Goal: Information Seeking & Learning: Learn about a topic

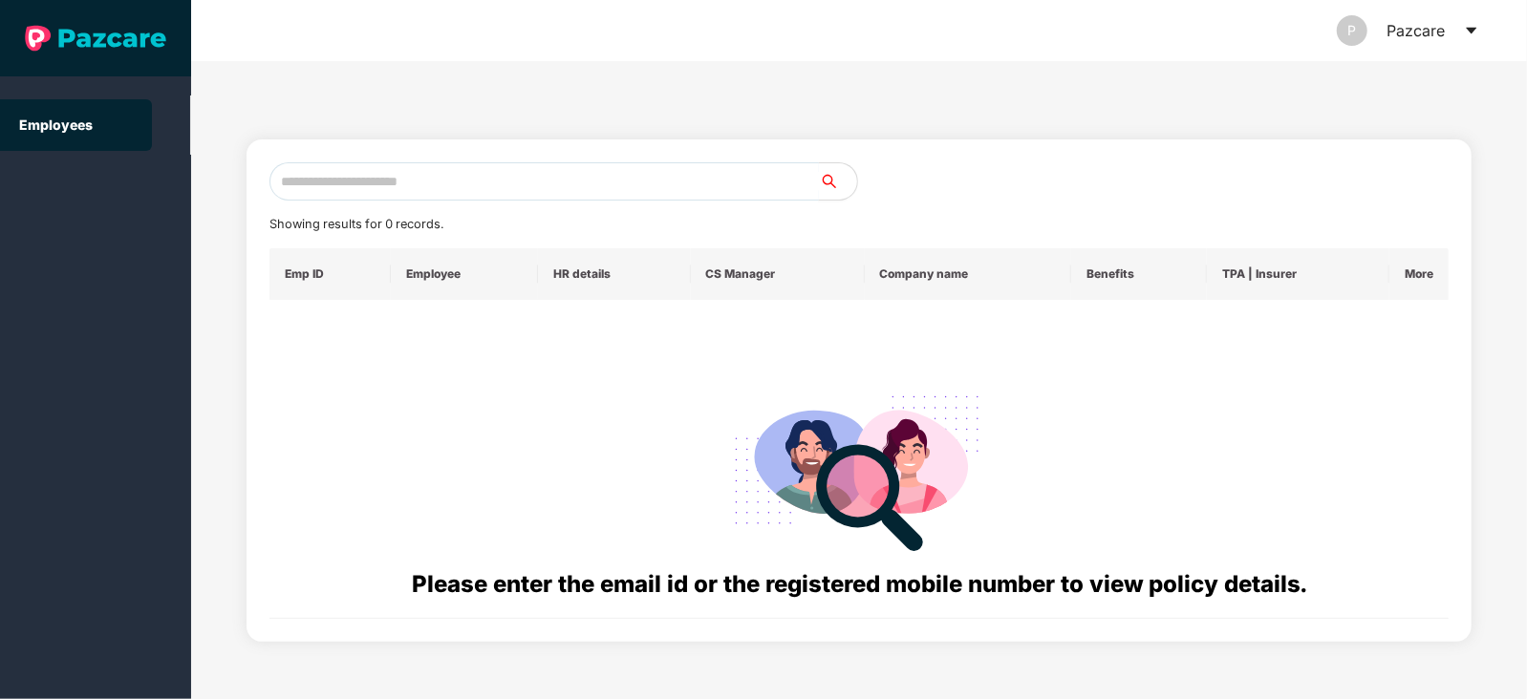
click at [384, 193] on input "text" at bounding box center [543, 181] width 549 height 38
paste input "**********"
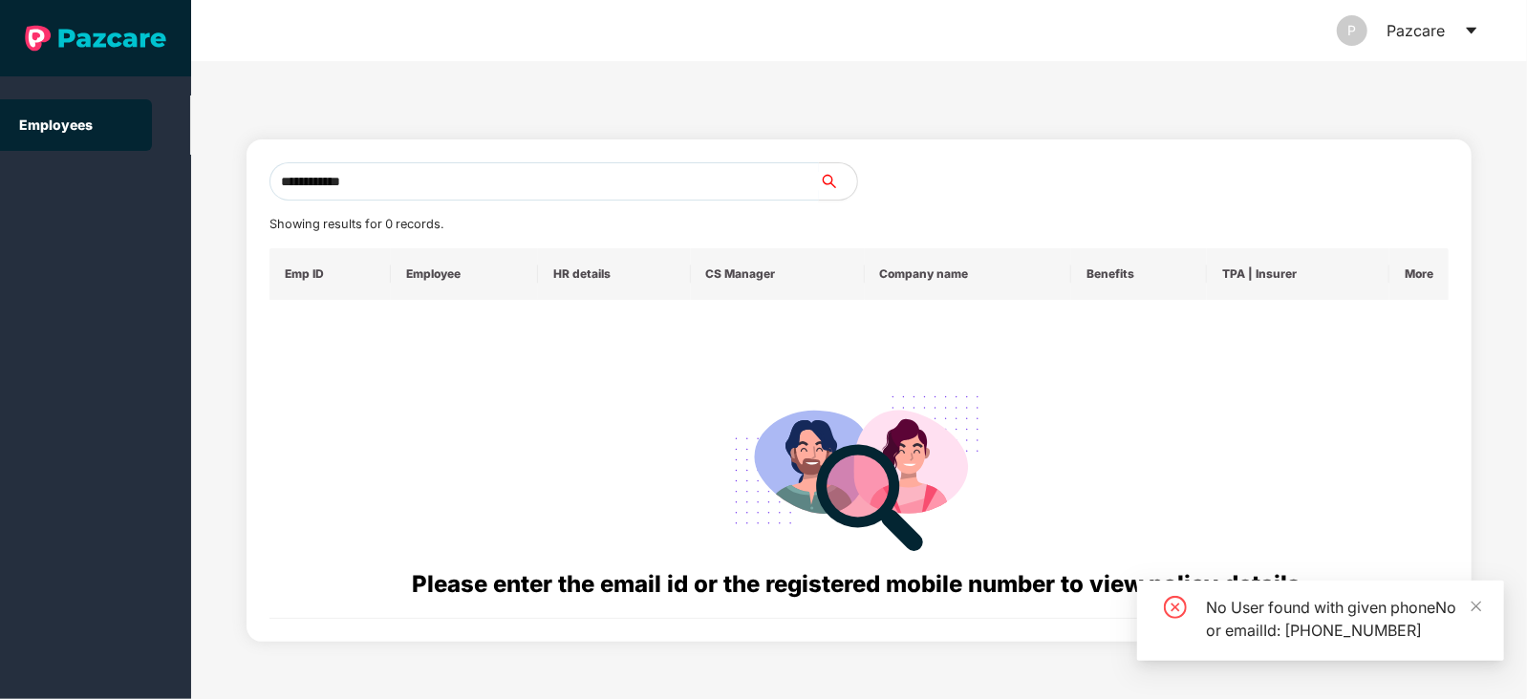
click at [303, 172] on input "**********" at bounding box center [543, 181] width 549 height 38
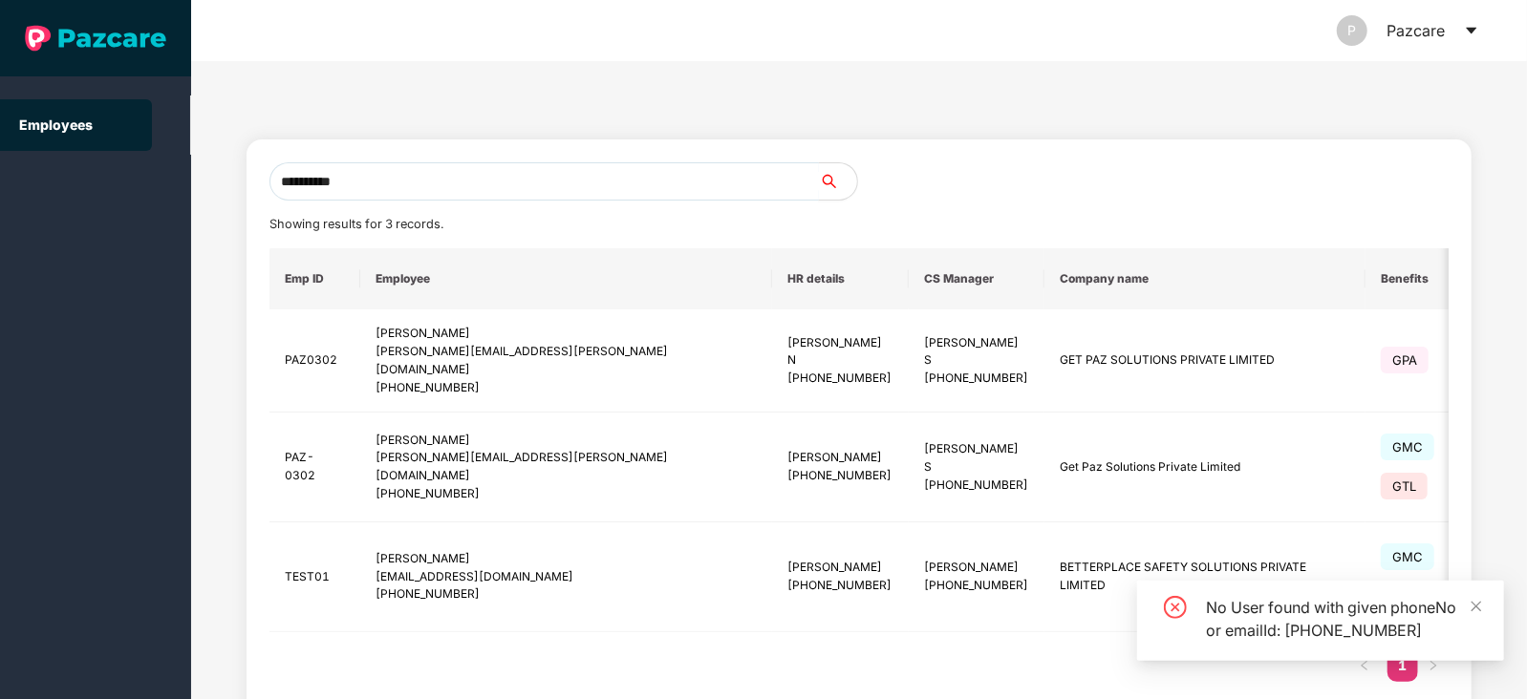
click at [388, 172] on input "**********" at bounding box center [543, 181] width 549 height 38
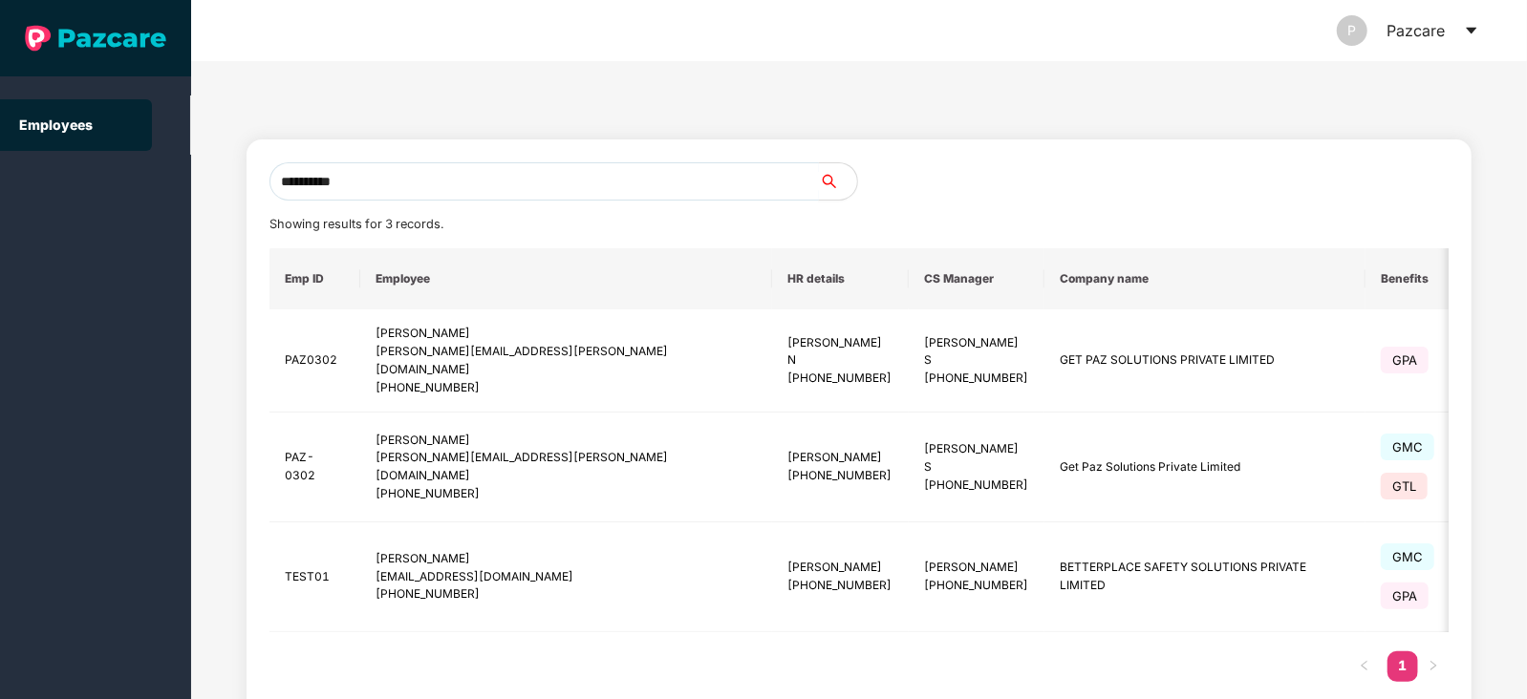
type input "**********"
click at [1381, 443] on span "GMC" at bounding box center [1408, 447] width 54 height 27
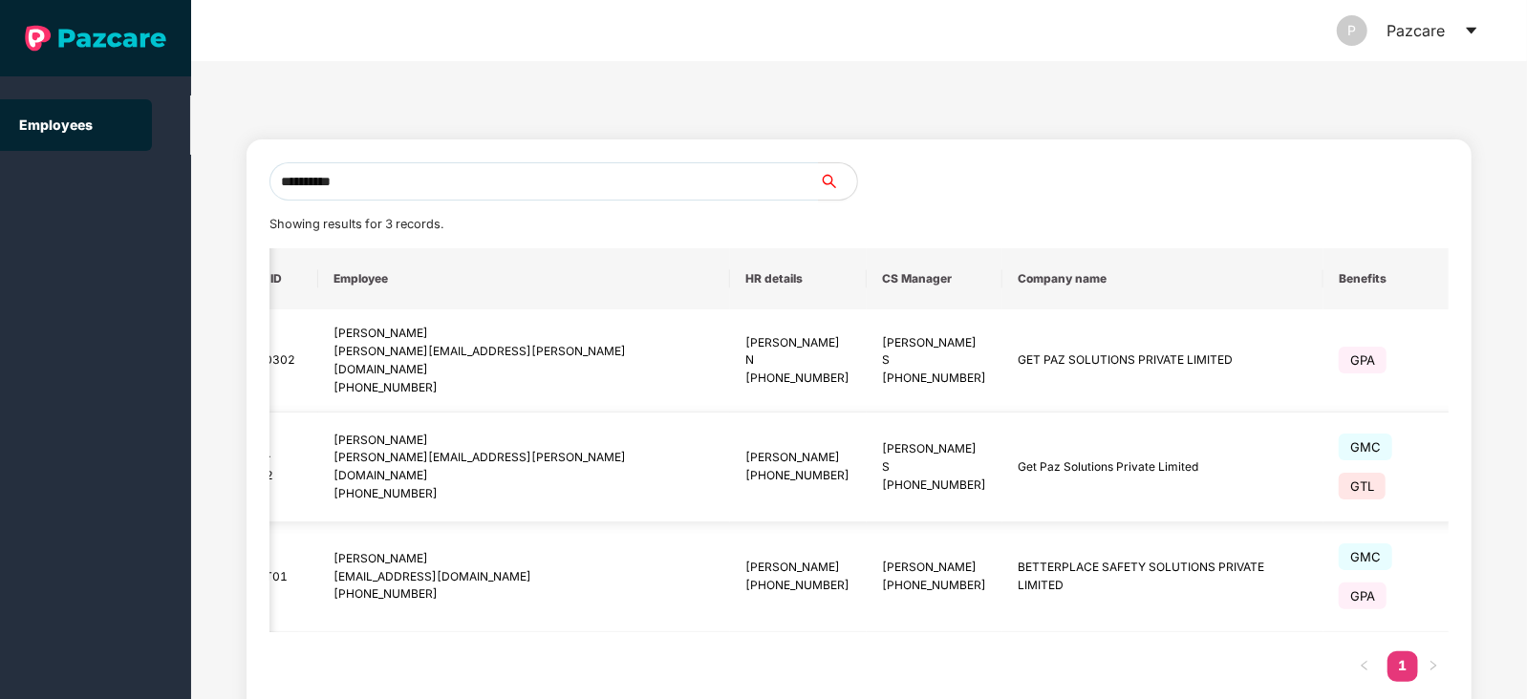
scroll to position [0, 47]
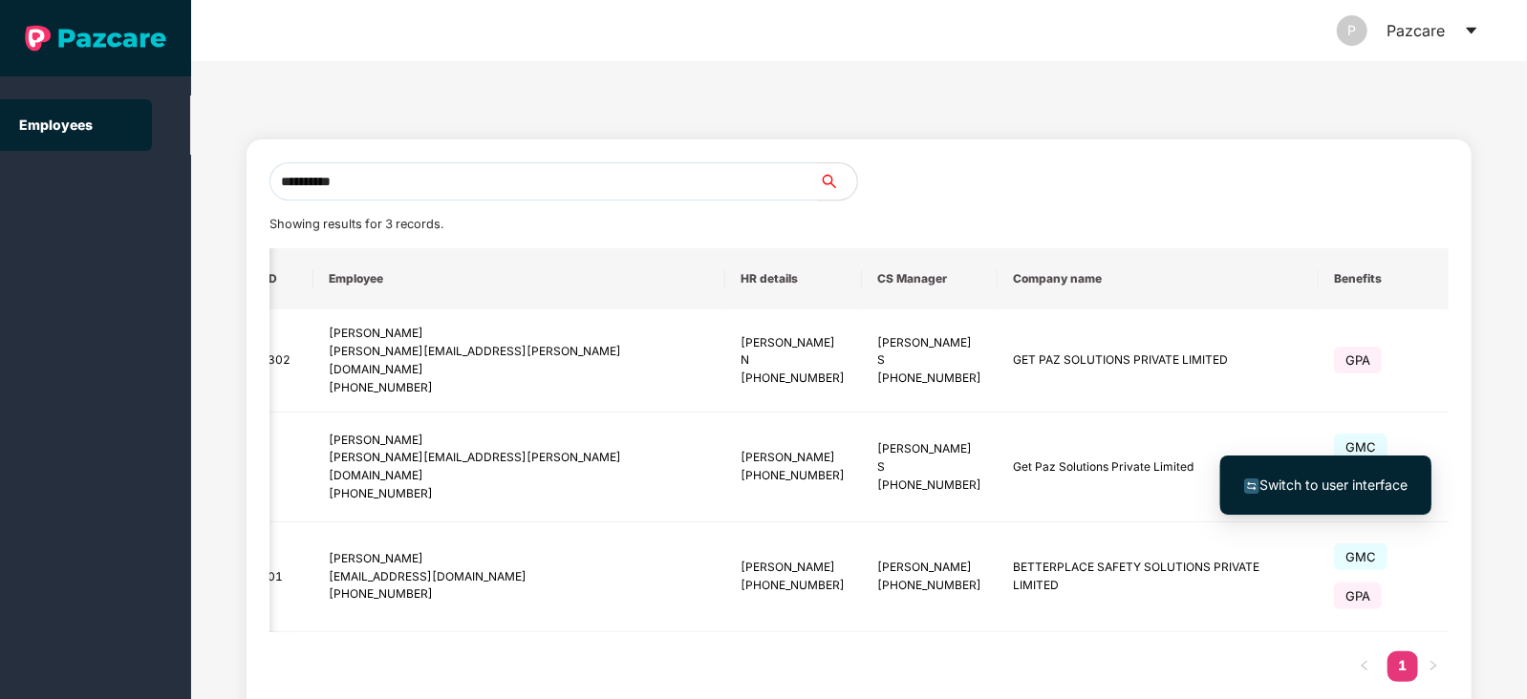
click at [1344, 483] on span "Switch to user interface" at bounding box center [1333, 485] width 148 height 16
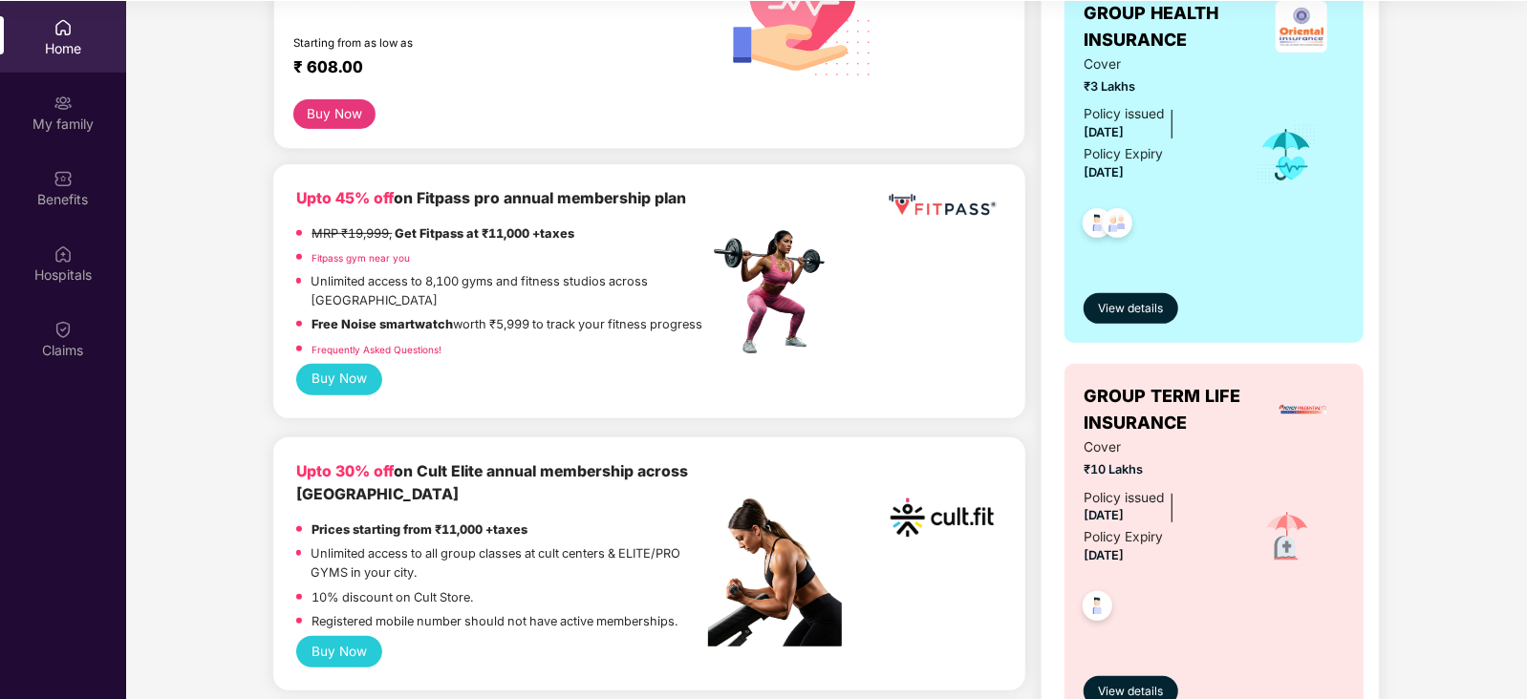
scroll to position [0, 0]
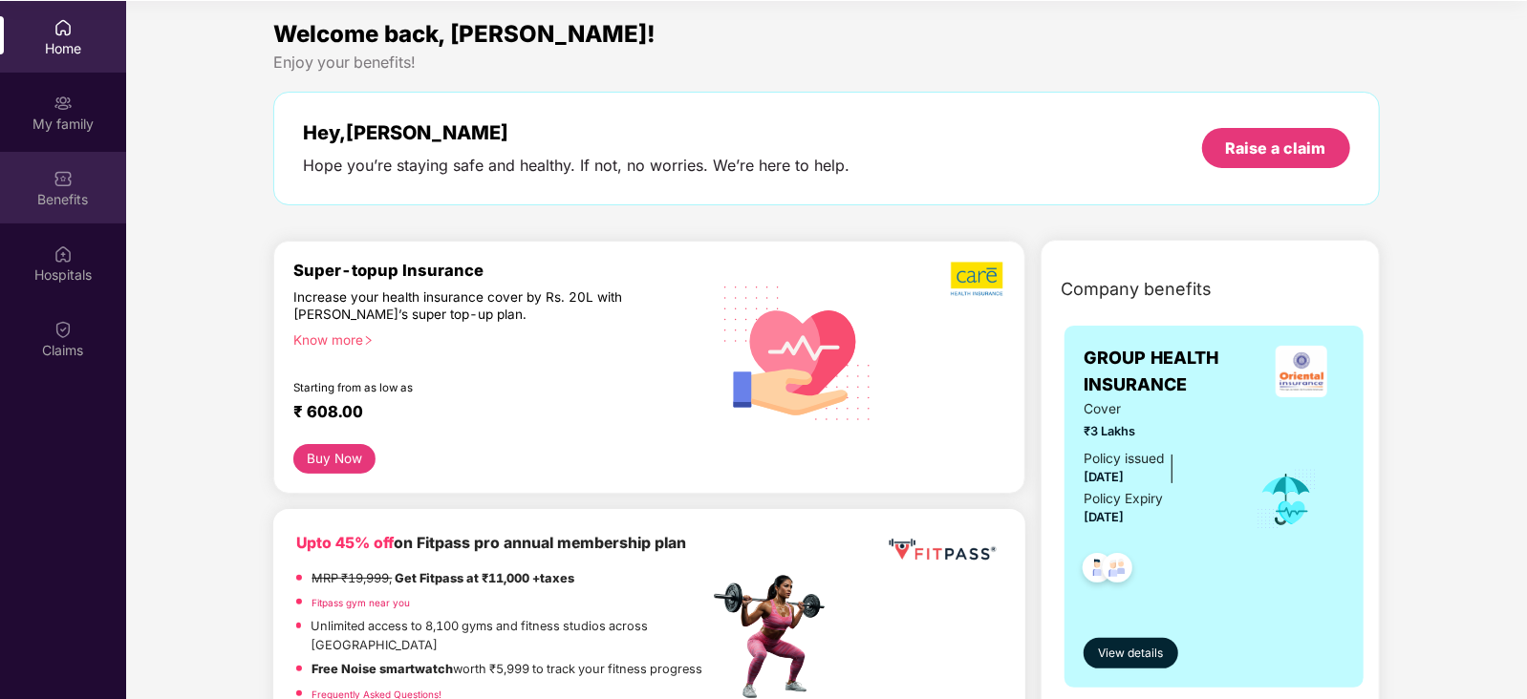
click at [62, 169] on img at bounding box center [63, 178] width 19 height 19
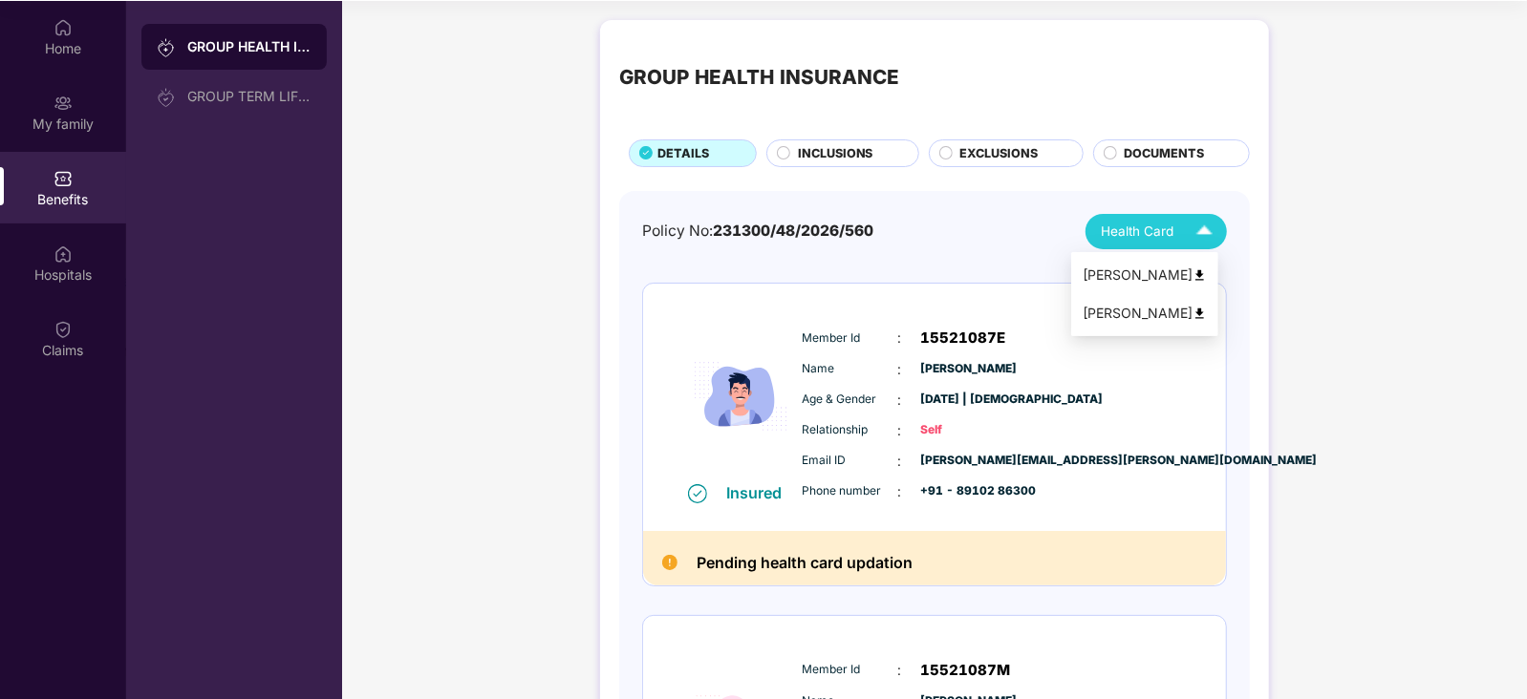
click at [1206, 231] on img at bounding box center [1204, 231] width 33 height 33
click at [880, 140] on div "INCLUSIONS" at bounding box center [842, 154] width 152 height 28
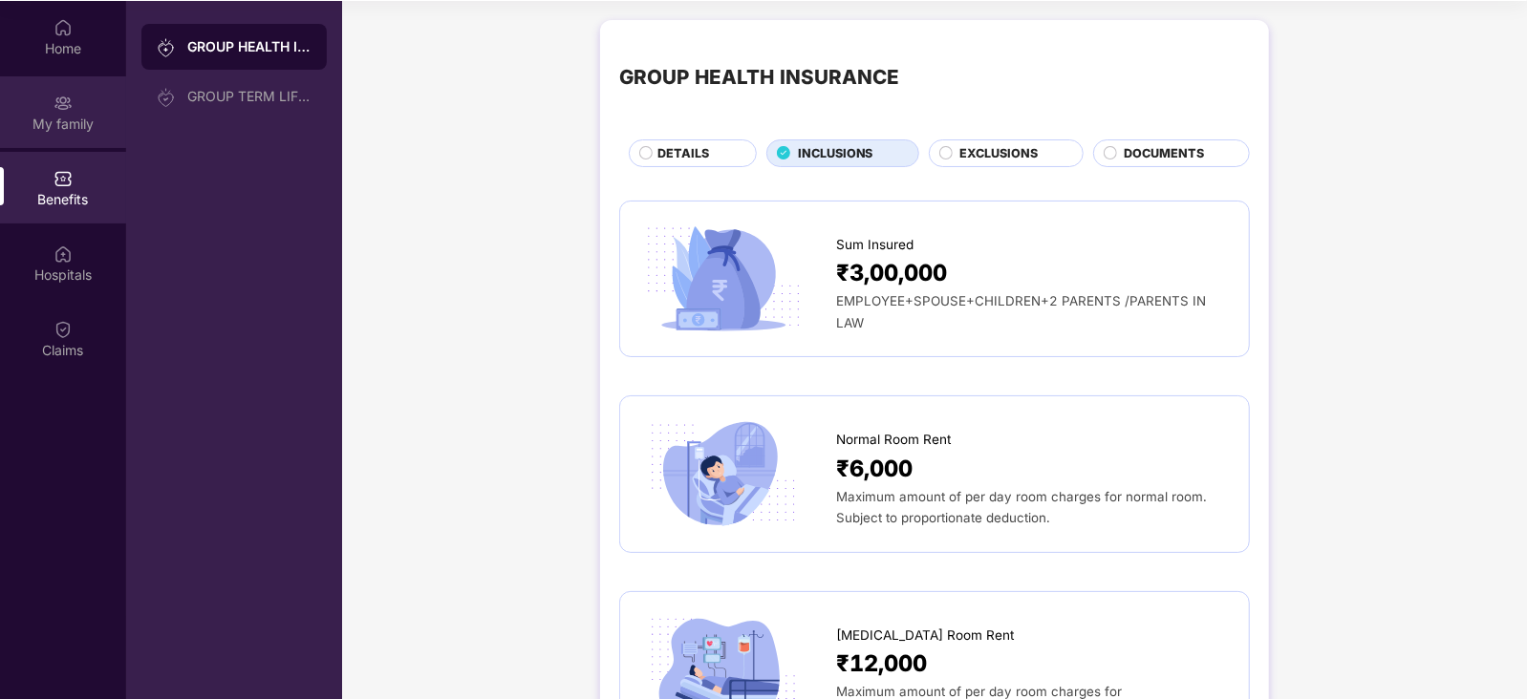
click at [84, 116] on div "My family" at bounding box center [63, 124] width 126 height 19
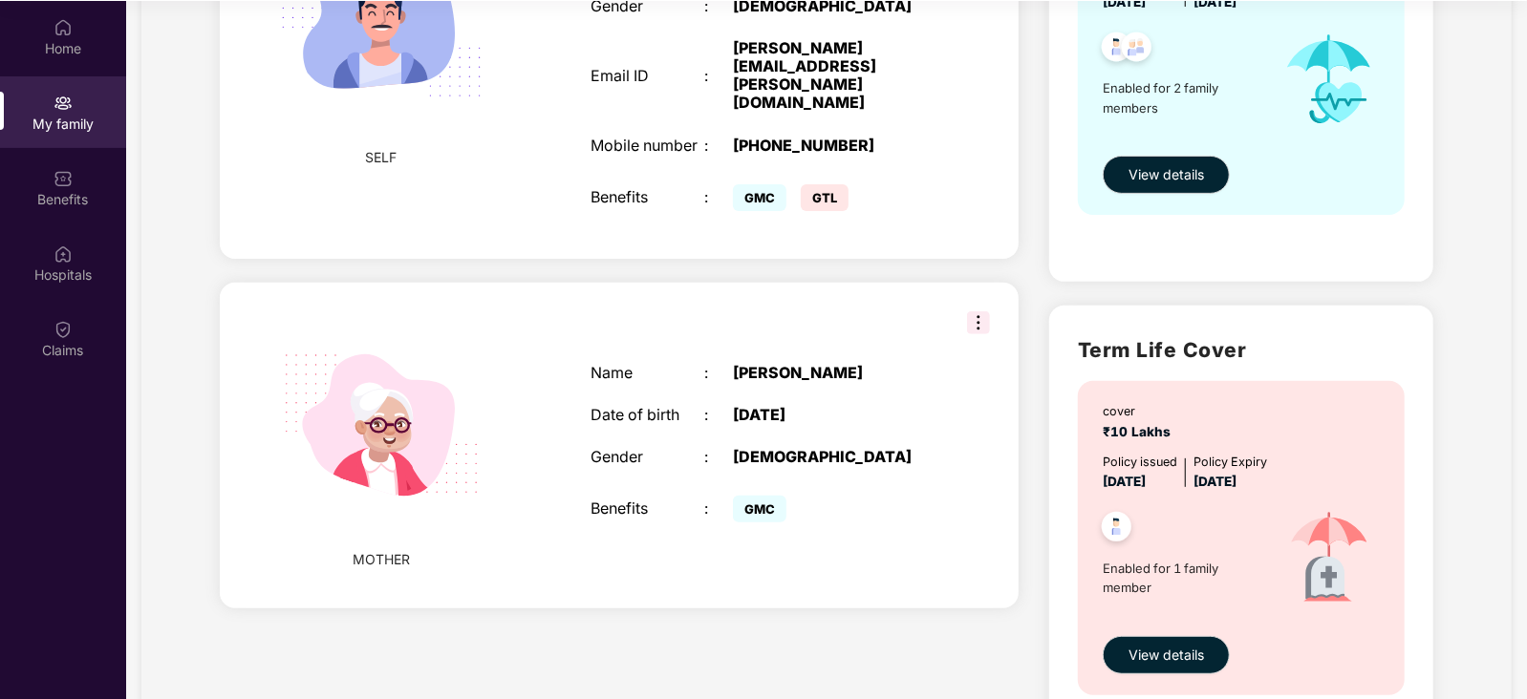
scroll to position [317, 0]
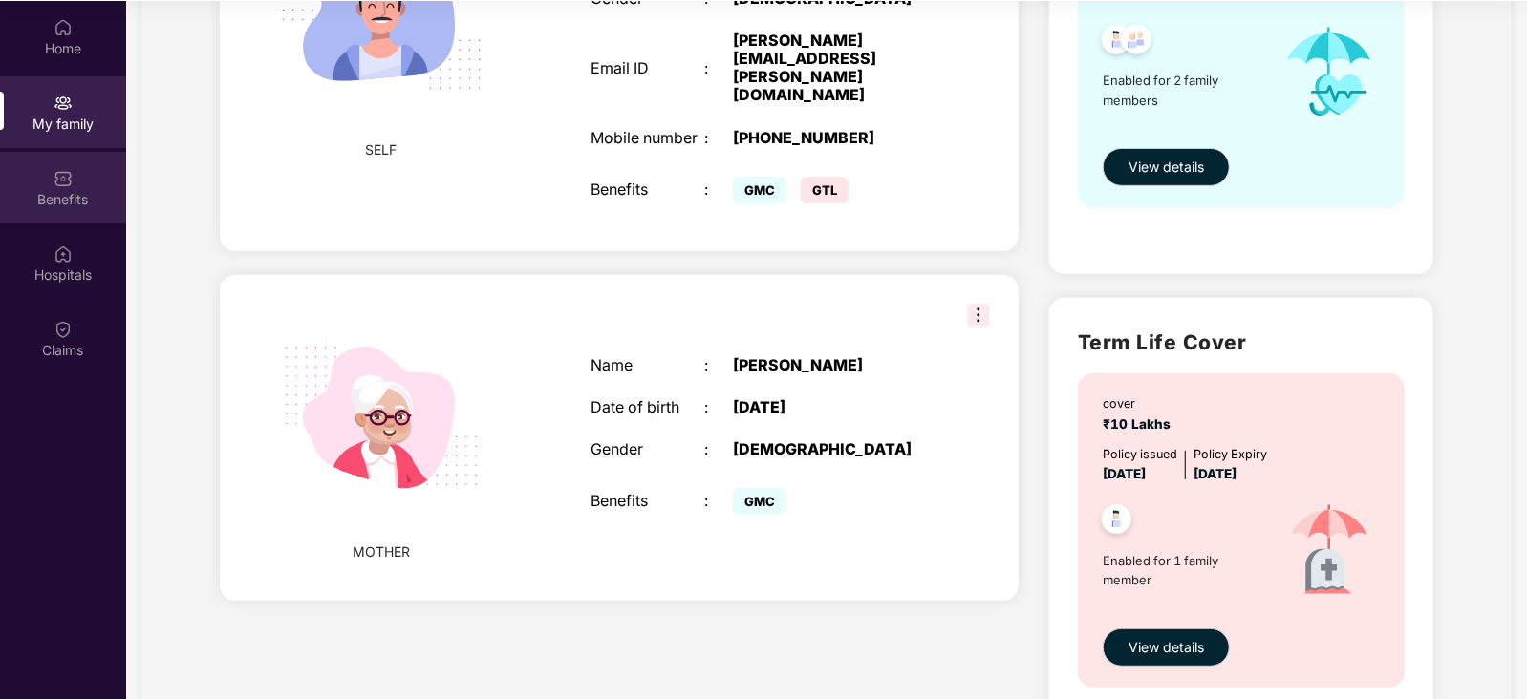
click at [57, 169] on img at bounding box center [63, 178] width 19 height 19
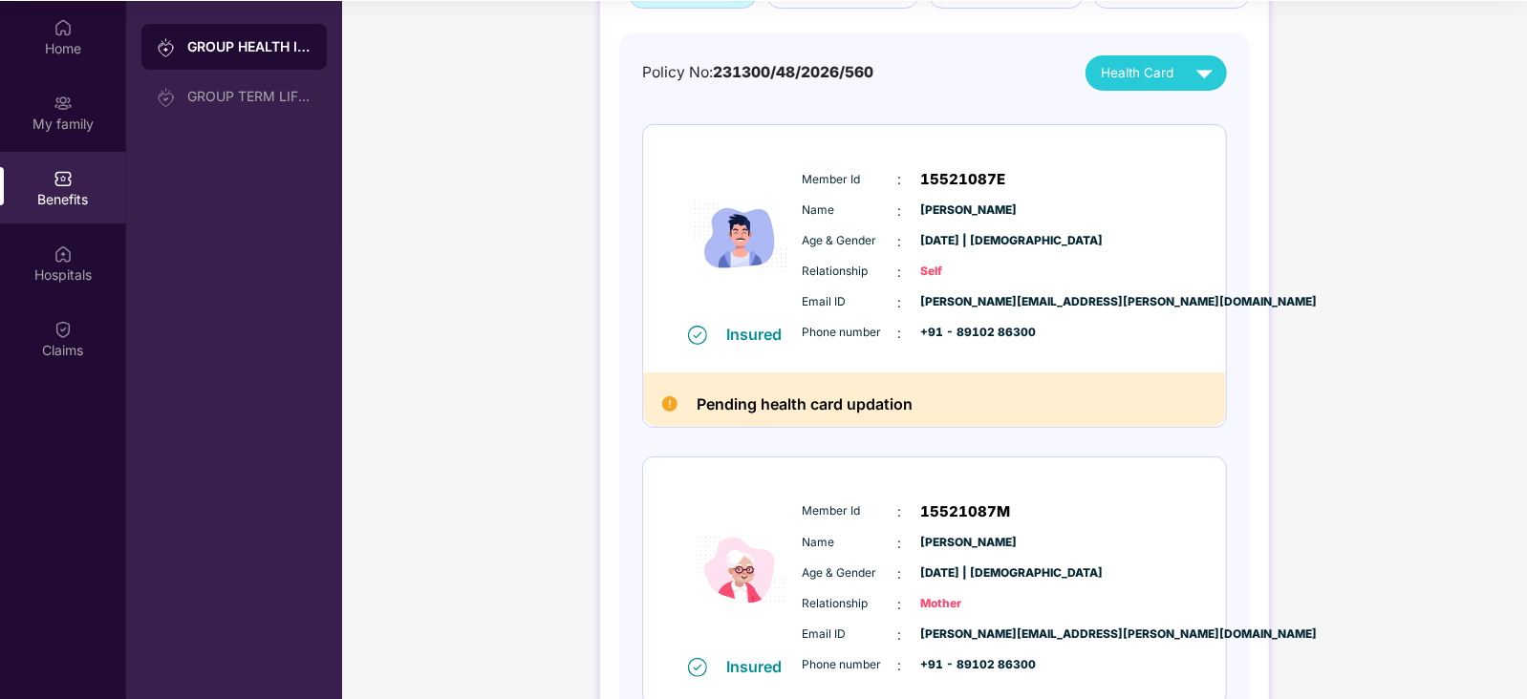
scroll to position [136, 0]
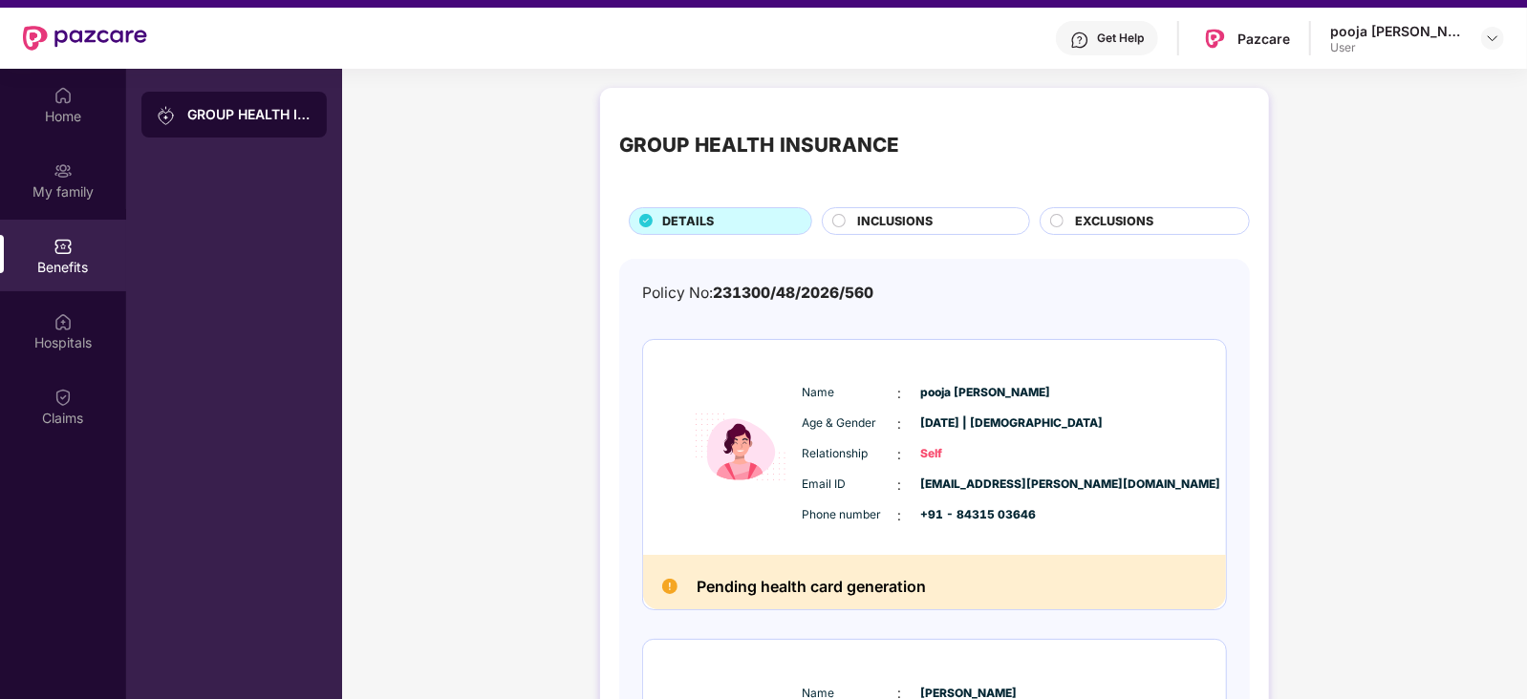
click at [923, 231] on div "INCLUSIONS" at bounding box center [933, 223] width 171 height 22
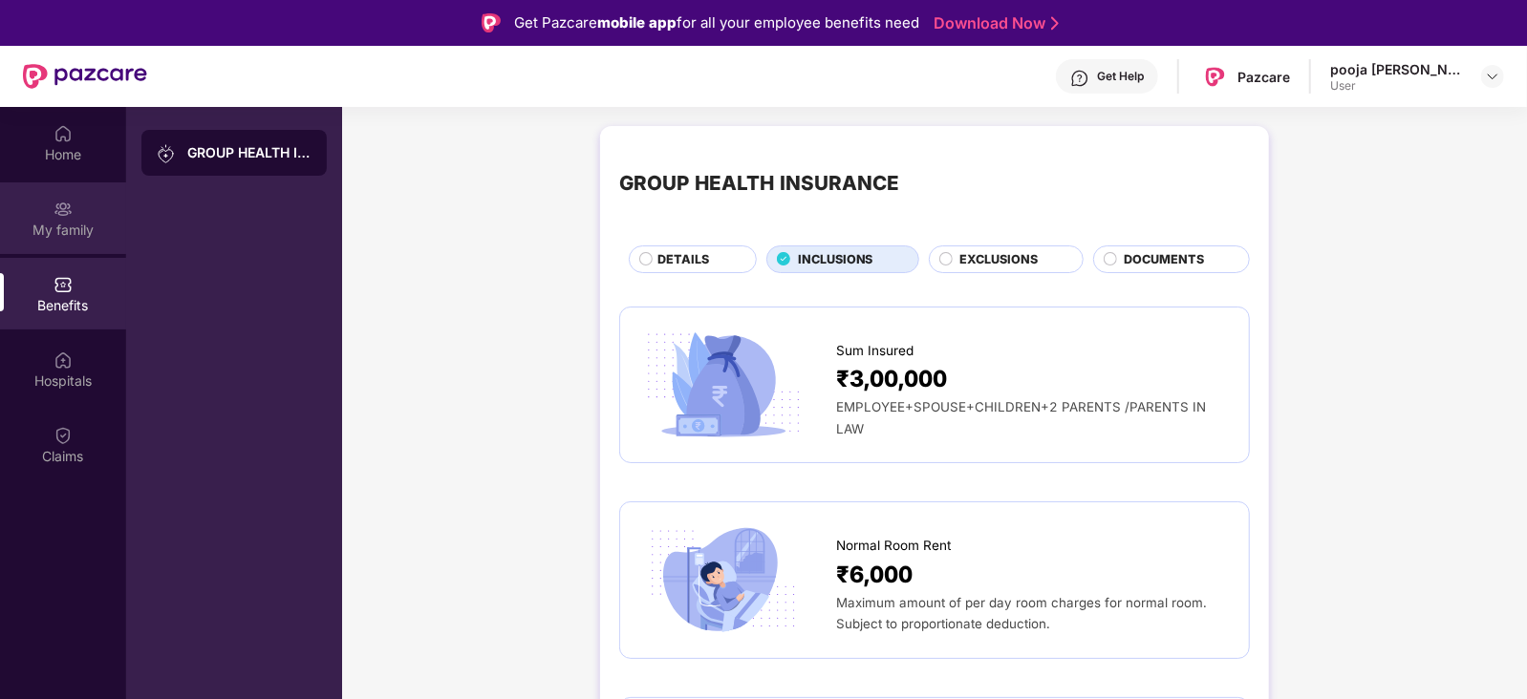
click at [39, 231] on div "My family" at bounding box center [63, 230] width 126 height 19
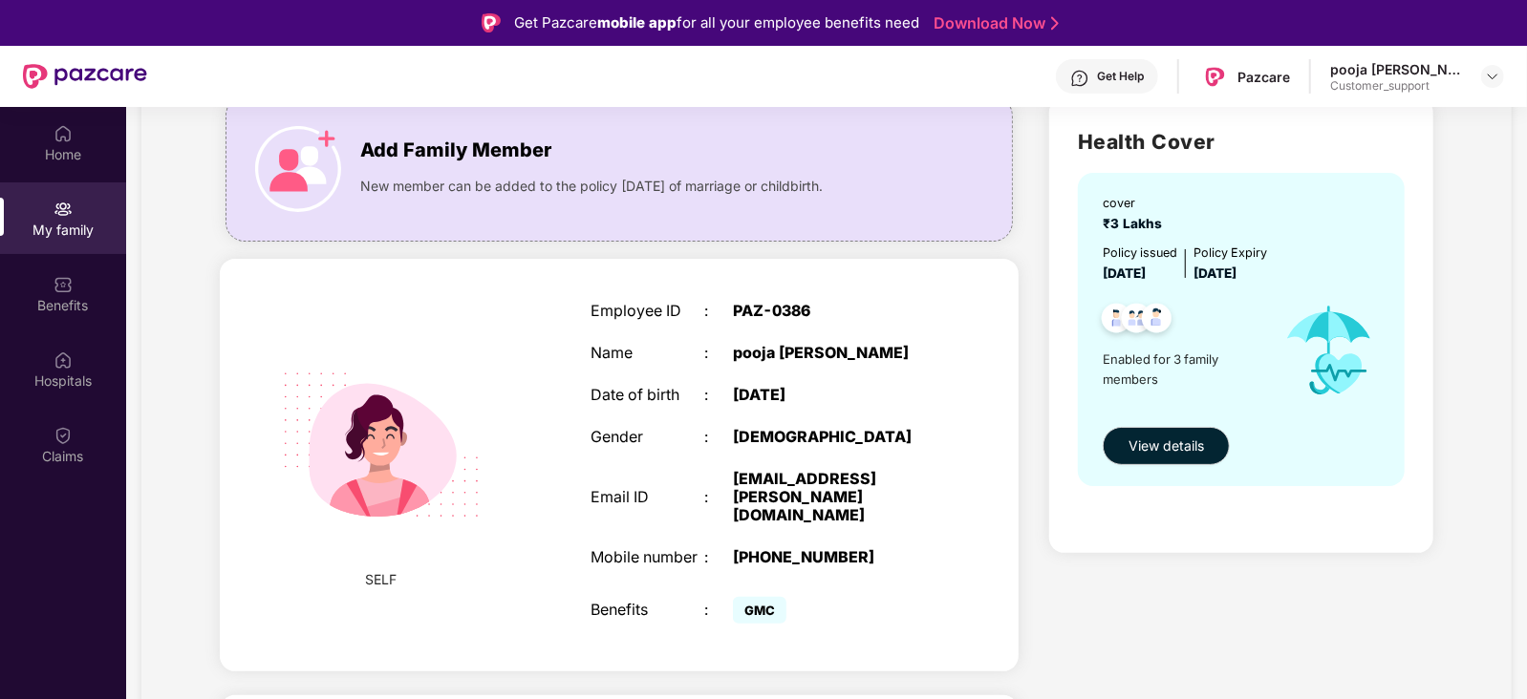
scroll to position [145, 0]
click at [66, 346] on div "Hospitals" at bounding box center [63, 369] width 126 height 72
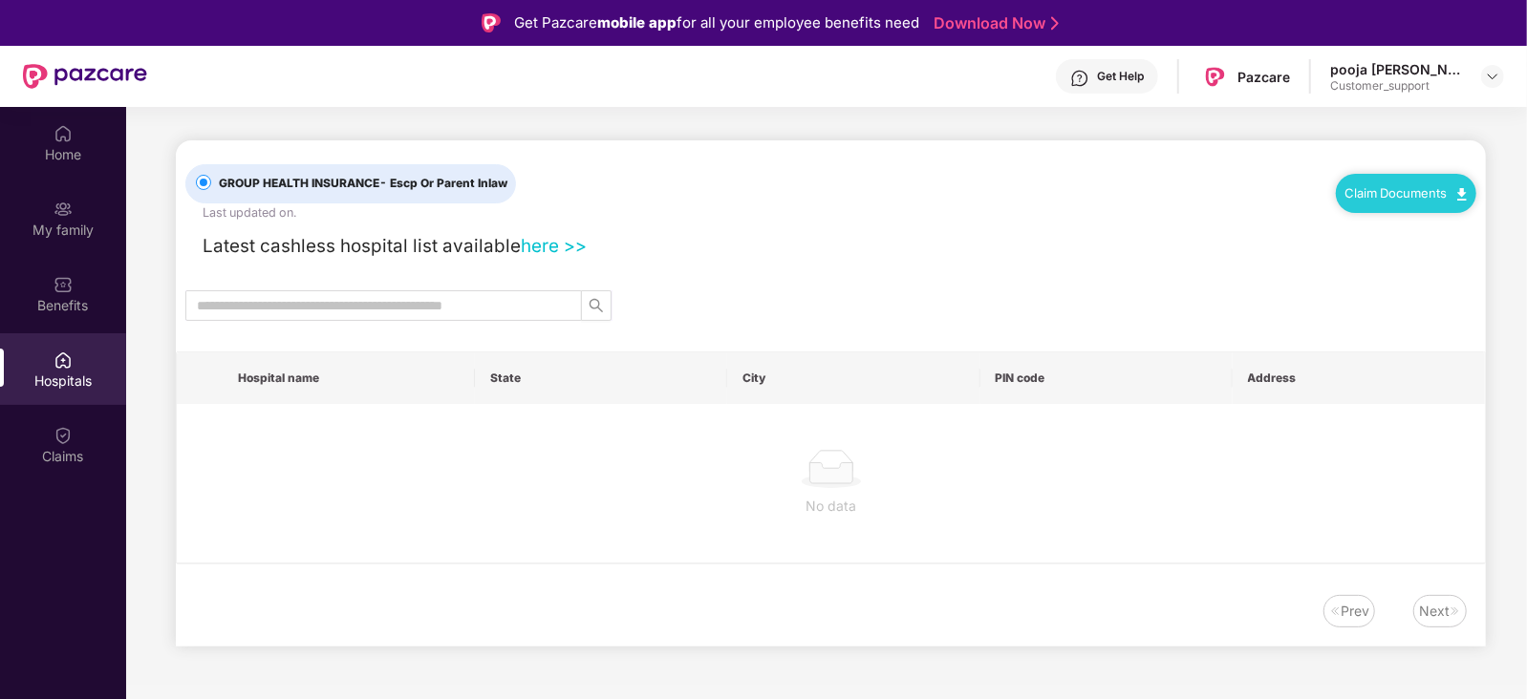
scroll to position [0, 0]
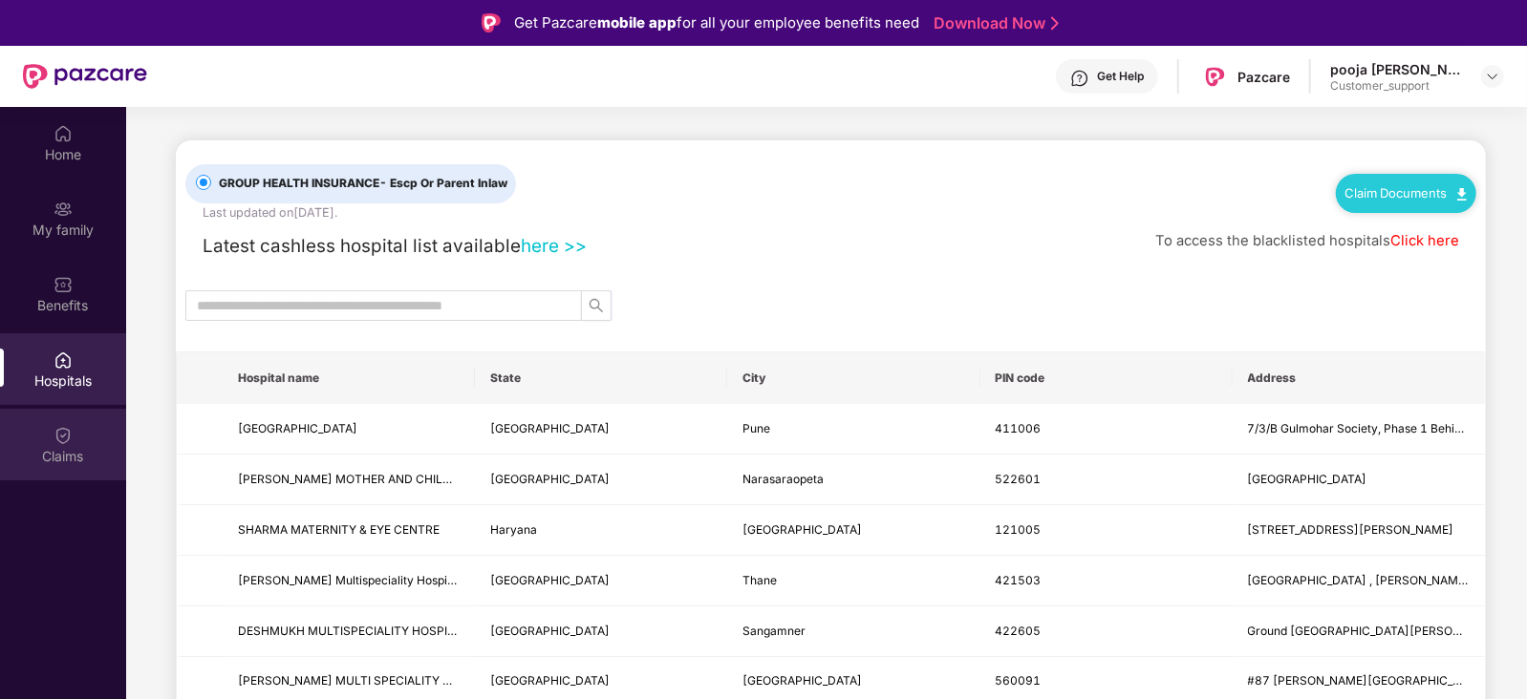
click at [47, 439] on div "Claims" at bounding box center [63, 445] width 126 height 72
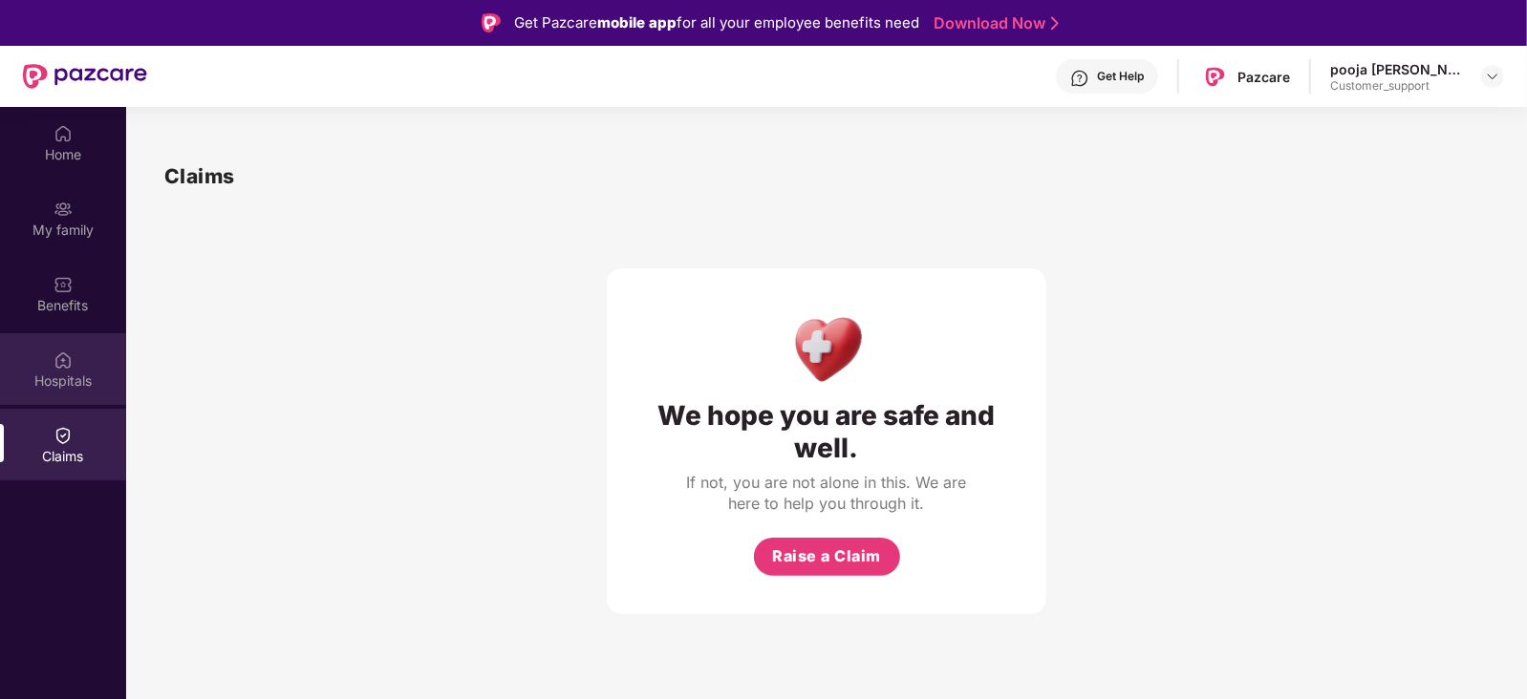
click at [95, 390] on div "Hospitals" at bounding box center [63, 369] width 126 height 72
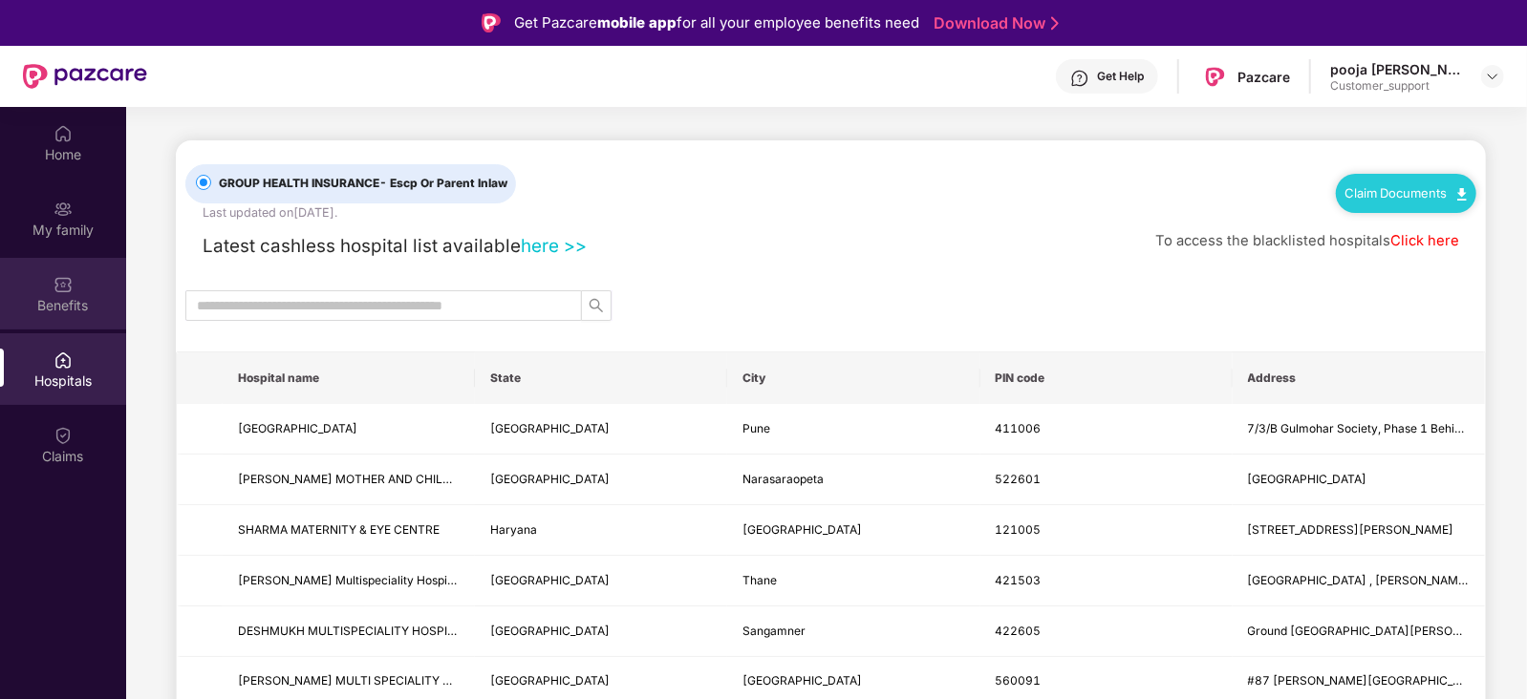
click at [95, 299] on div "Benefits" at bounding box center [63, 305] width 126 height 19
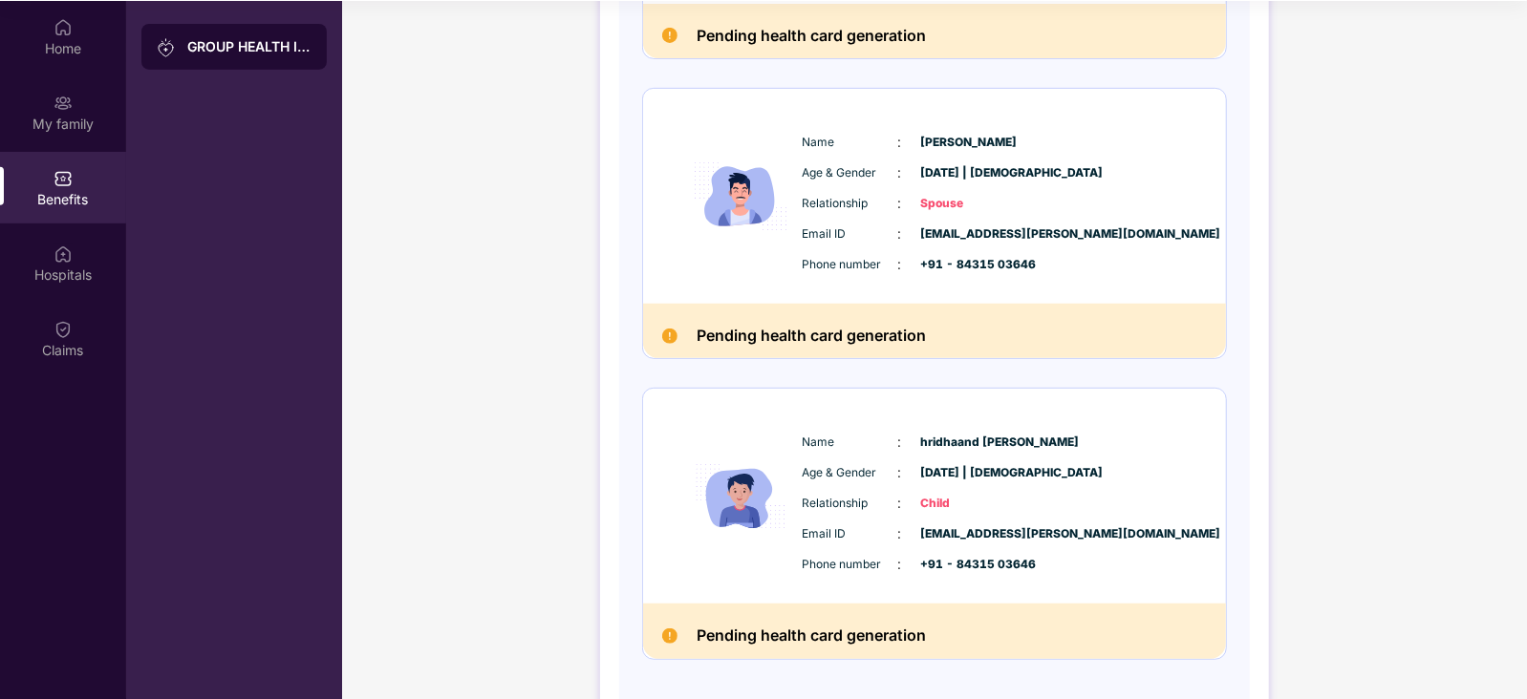
scroll to position [483, 0]
click at [898, 508] on span ":" at bounding box center [900, 504] width 4 height 21
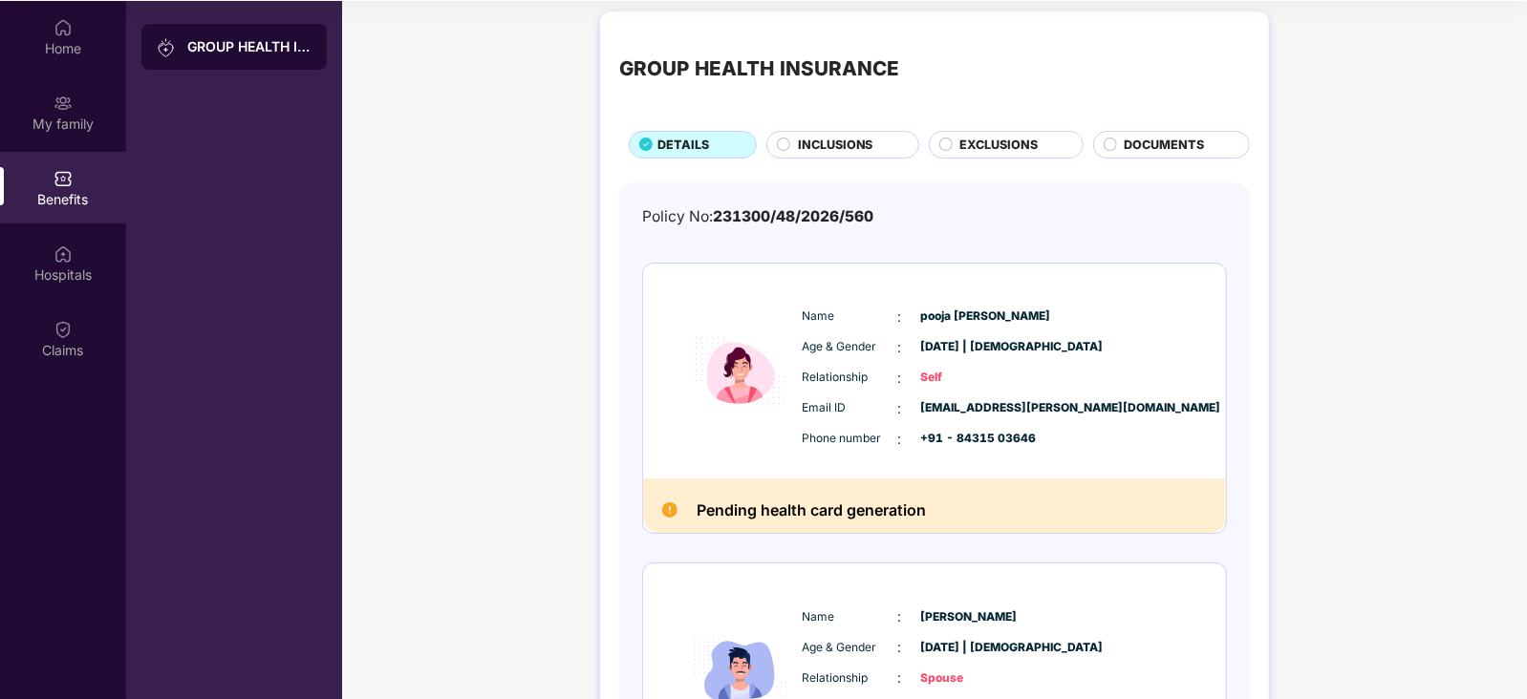
scroll to position [0, 0]
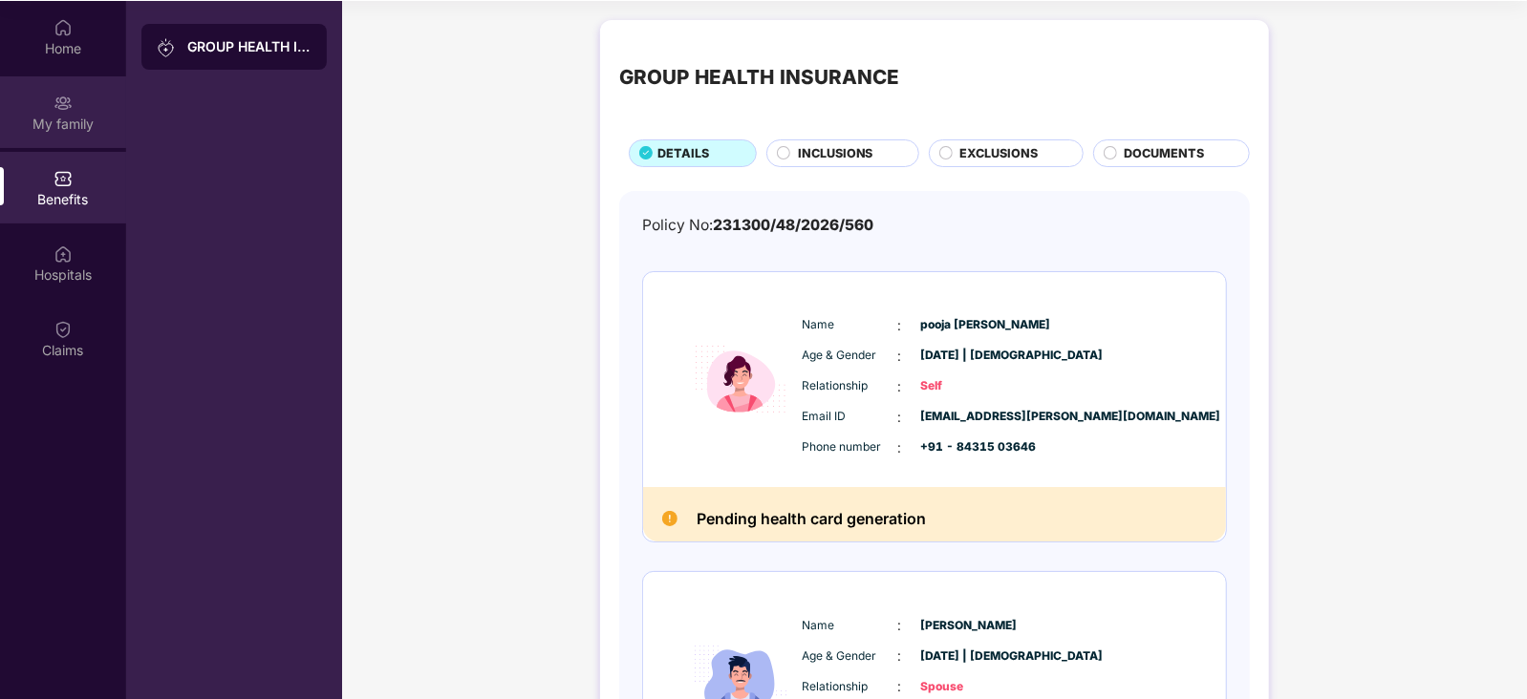
click at [57, 127] on div "My family" at bounding box center [63, 124] width 126 height 19
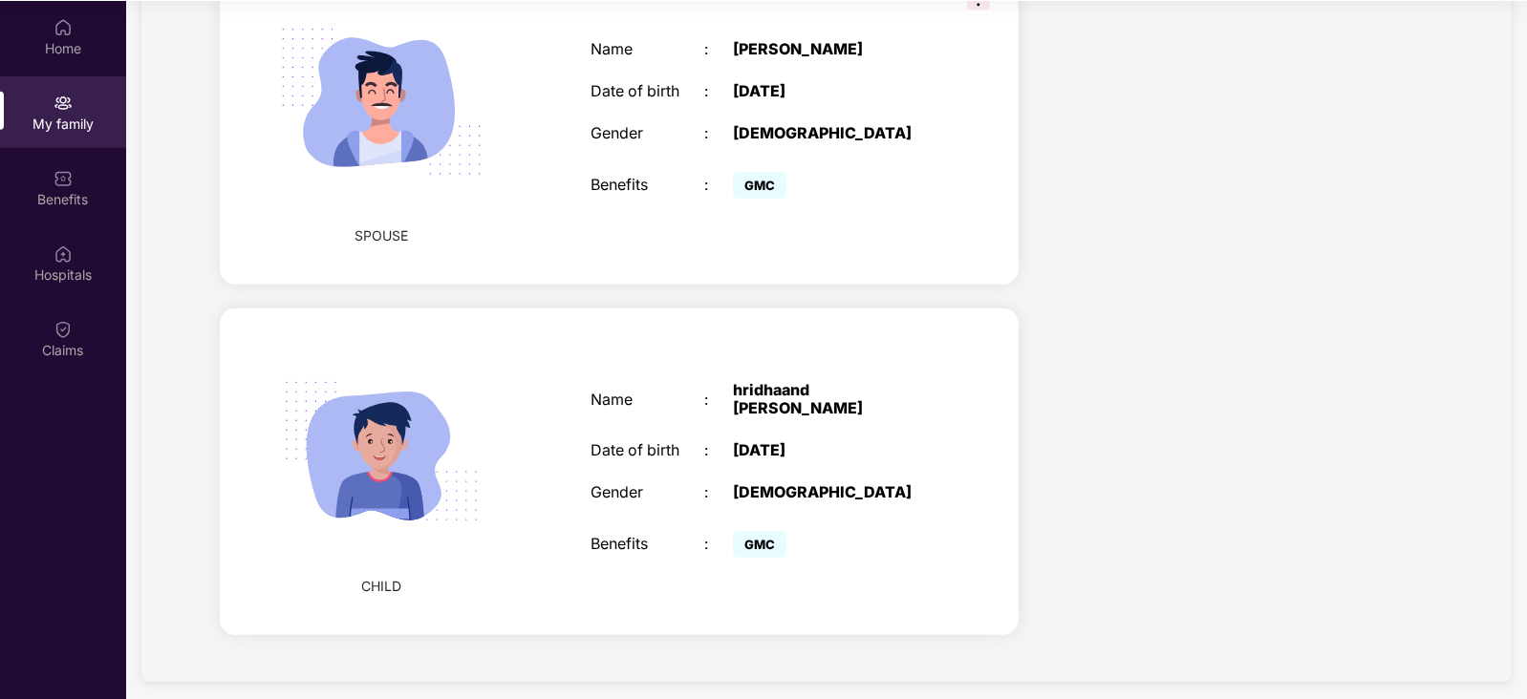
scroll to position [628, 0]
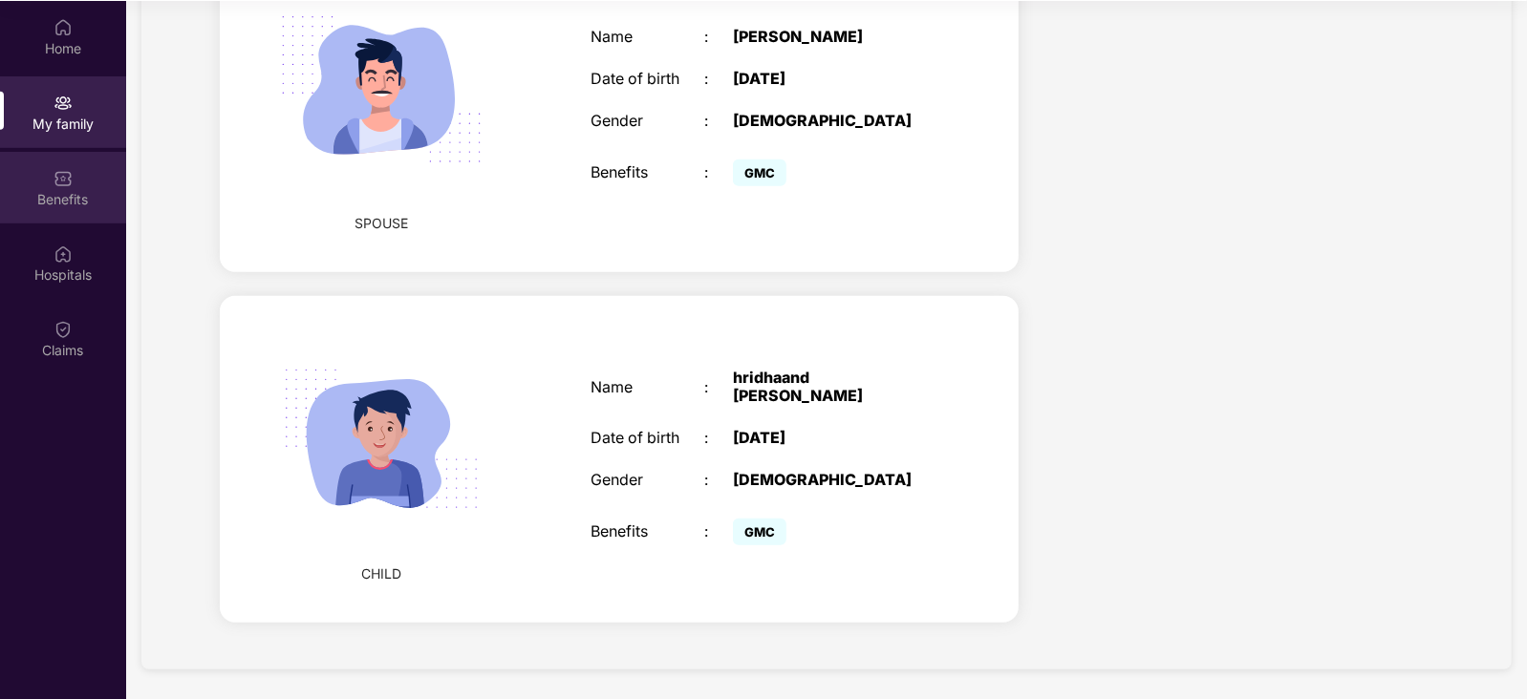
click at [64, 176] on img at bounding box center [63, 178] width 19 height 19
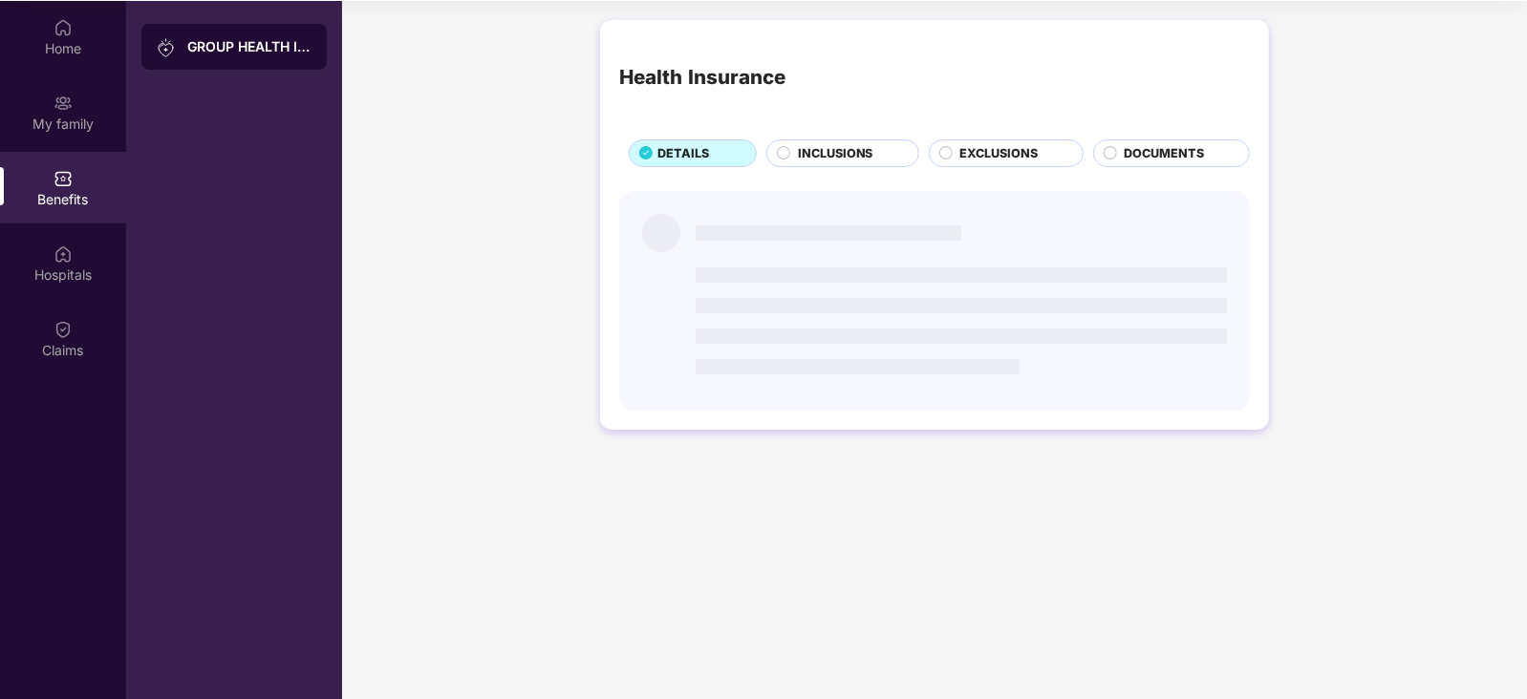
scroll to position [0, 0]
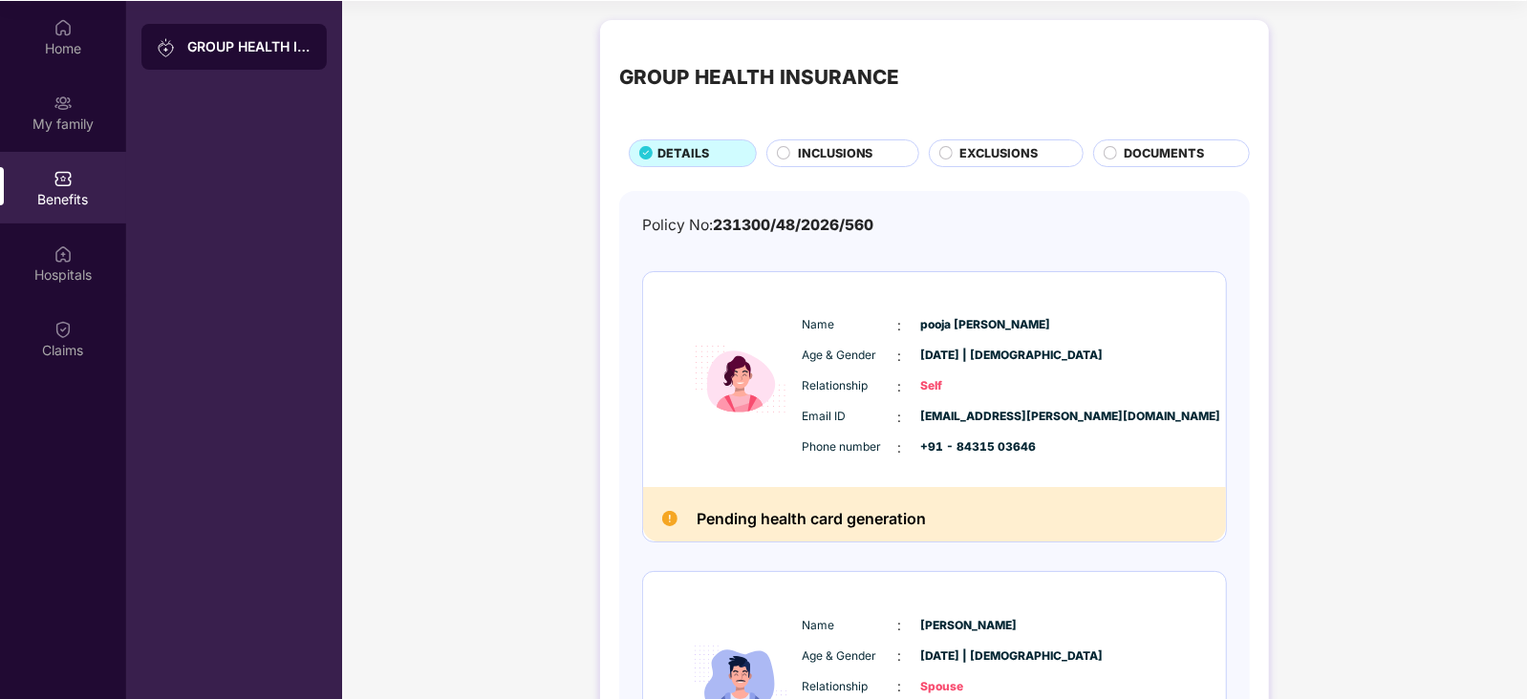
click at [860, 155] on span "INCLUSIONS" at bounding box center [835, 153] width 75 height 19
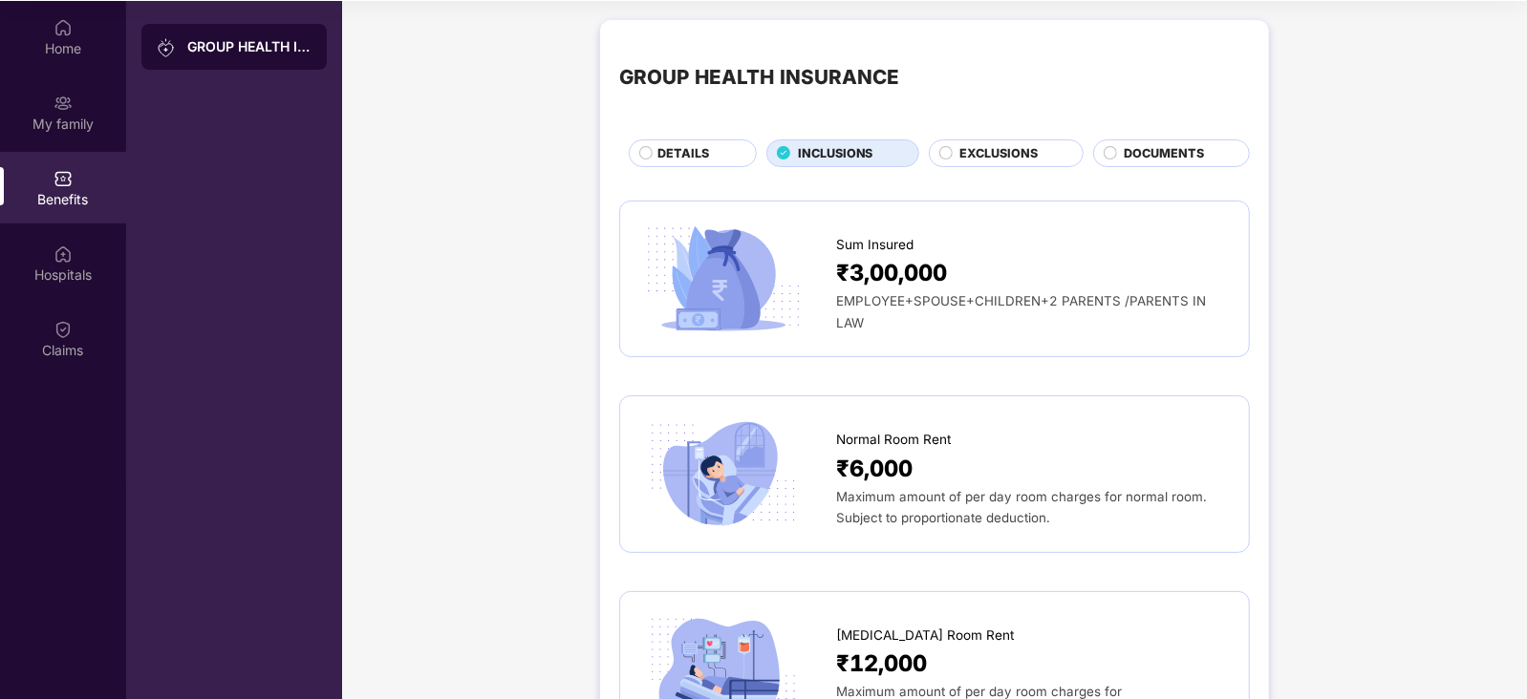
click at [994, 160] on span "EXCLUSIONS" at bounding box center [998, 153] width 78 height 19
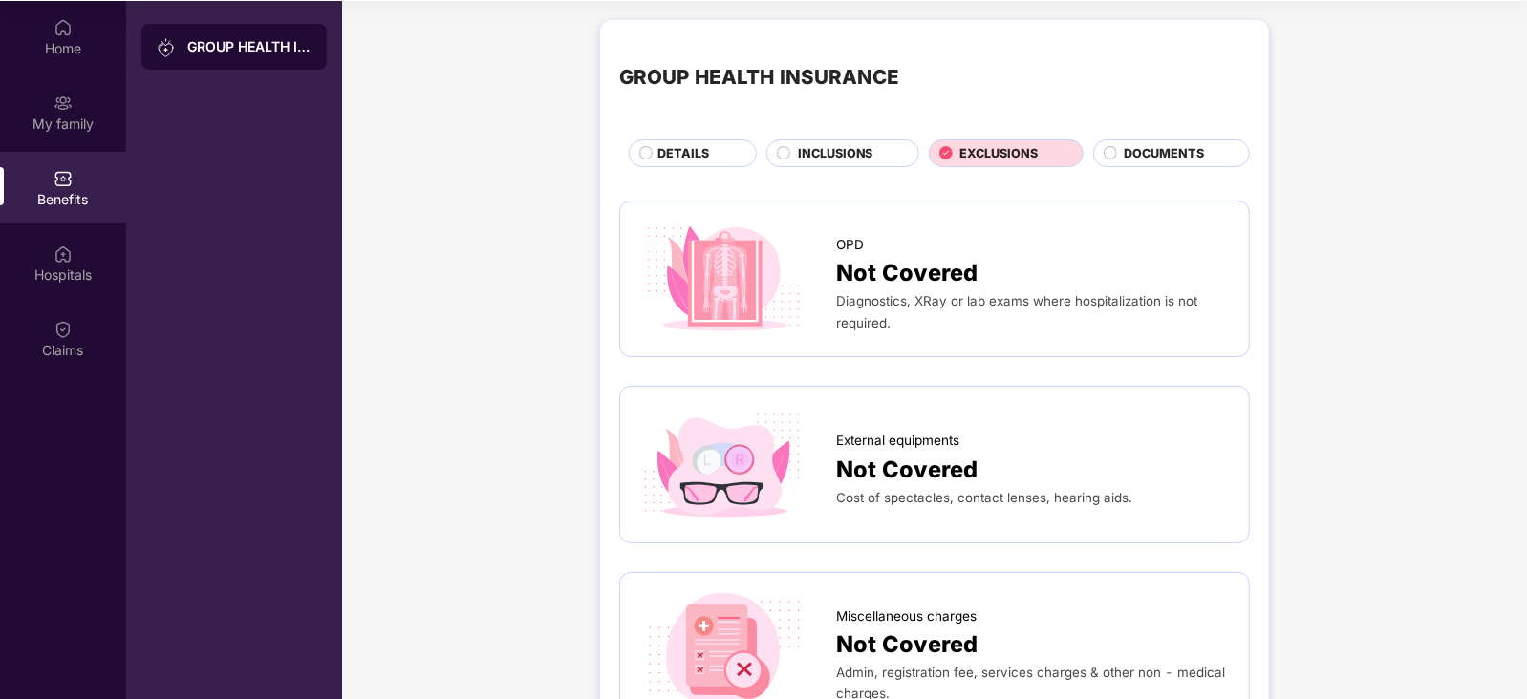
click at [1191, 149] on span "DOCUMENTS" at bounding box center [1165, 153] width 80 height 19
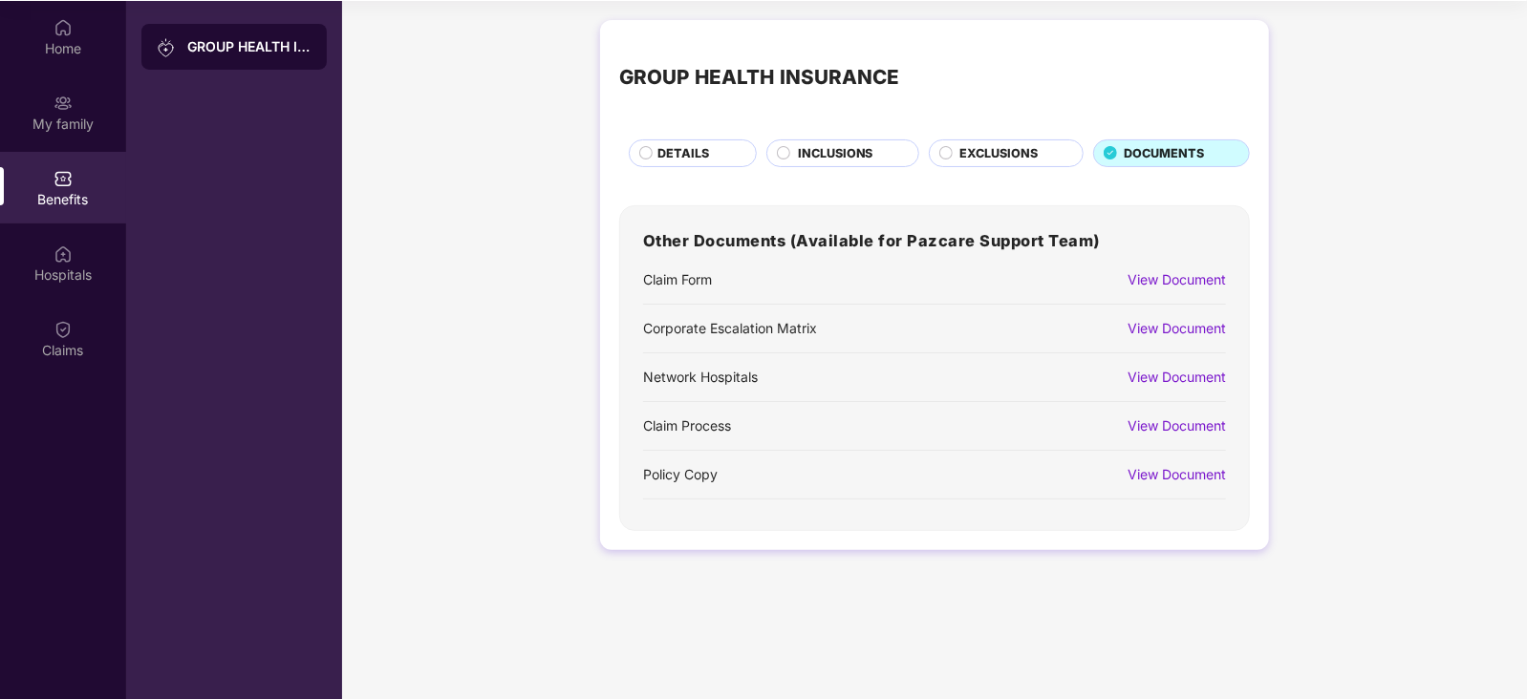
click at [689, 159] on span "DETAILS" at bounding box center [683, 153] width 52 height 19
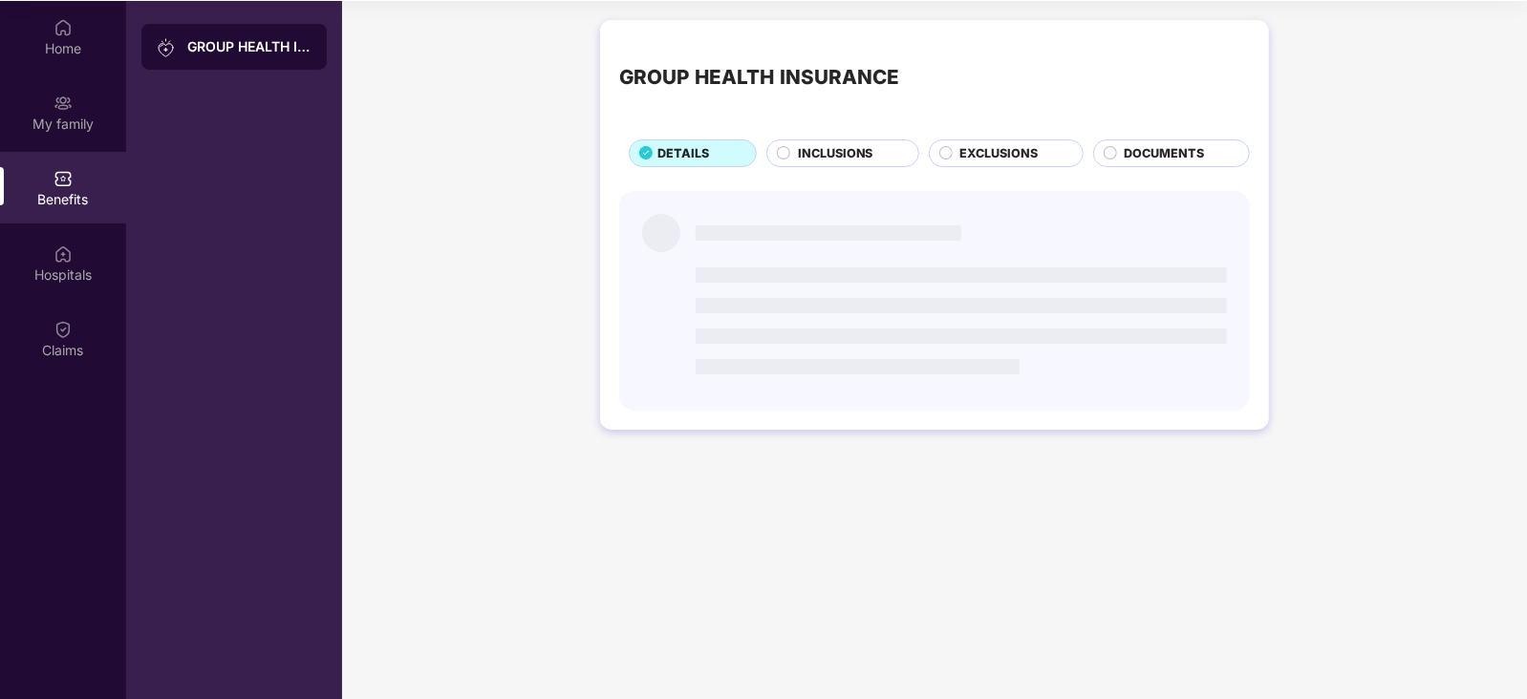
click at [703, 159] on span "DETAILS" at bounding box center [683, 153] width 52 height 19
click at [788, 156] on div "INCLUSIONS" at bounding box center [848, 155] width 120 height 22
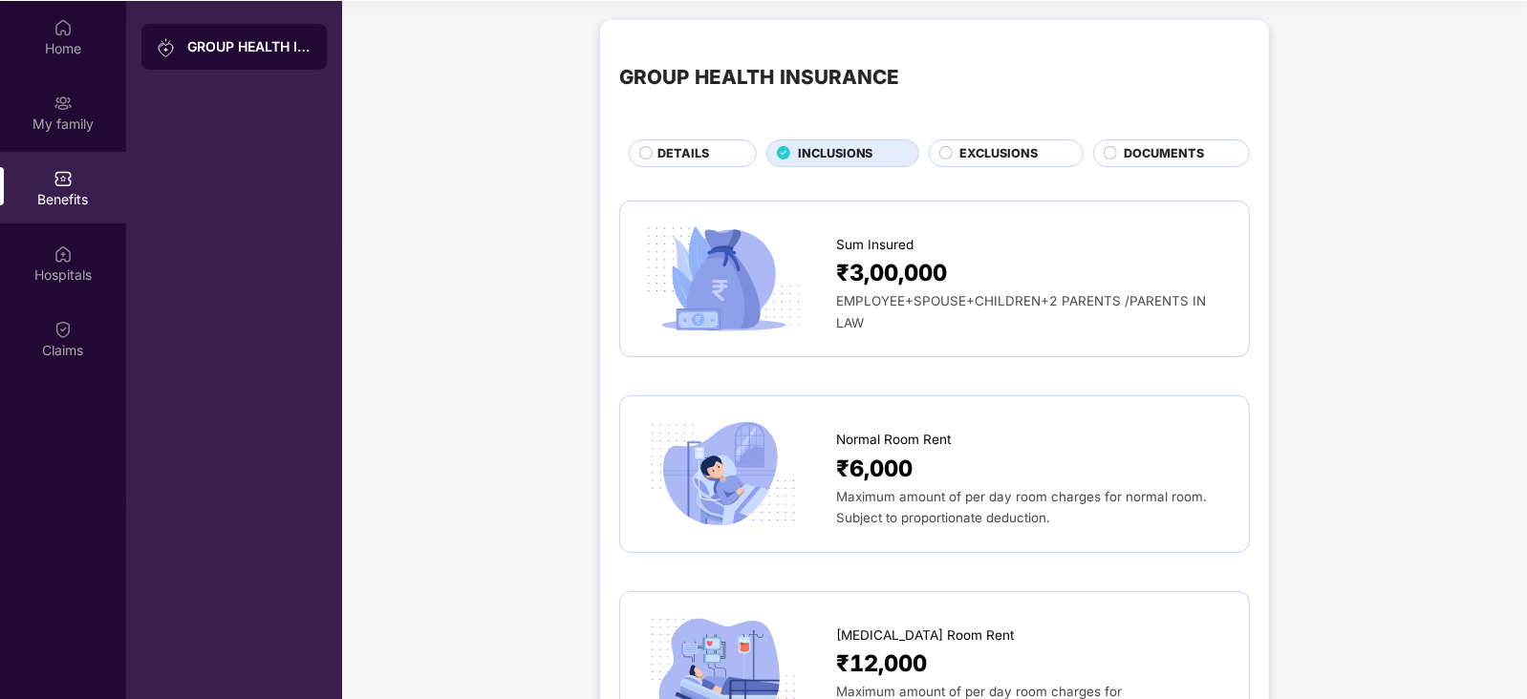
click at [707, 145] on span "DETAILS" at bounding box center [683, 153] width 52 height 19
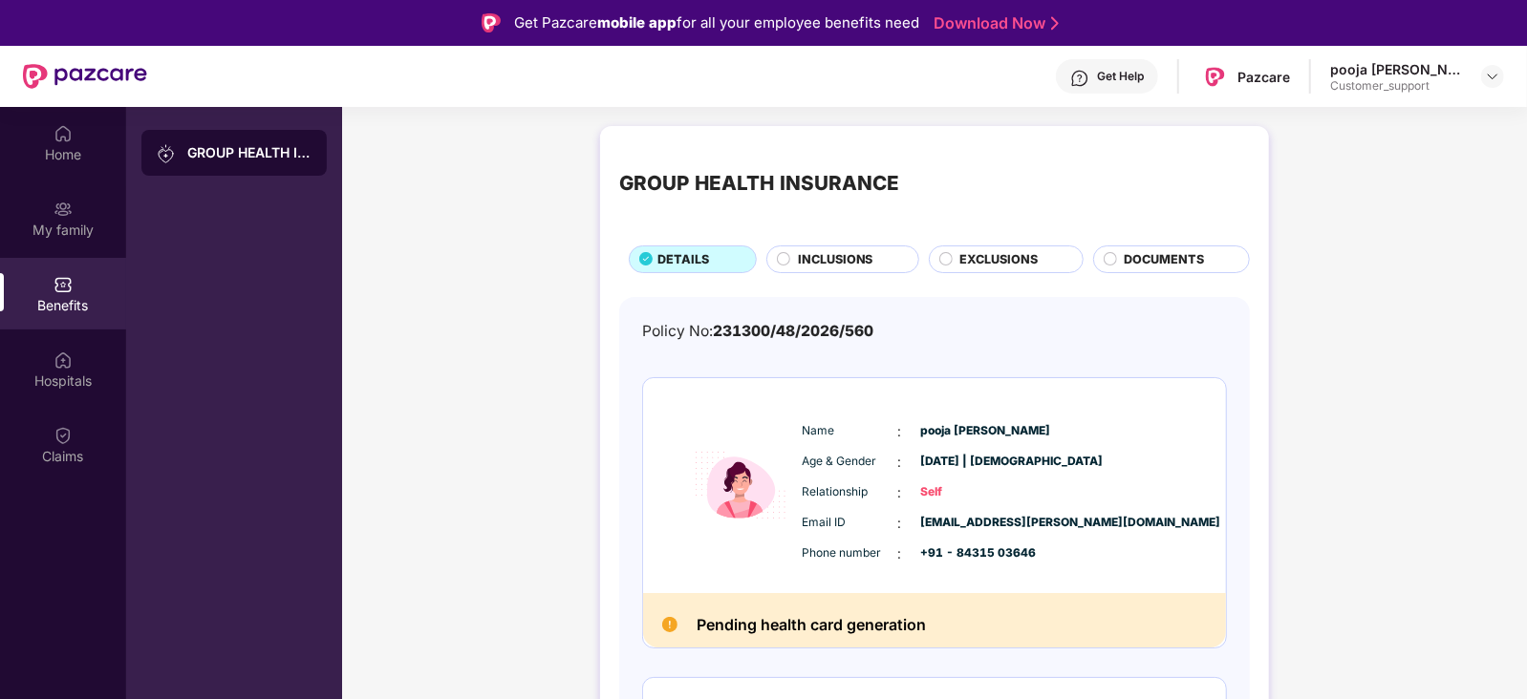
click at [1129, 82] on div "Get Help" at bounding box center [1107, 76] width 102 height 34
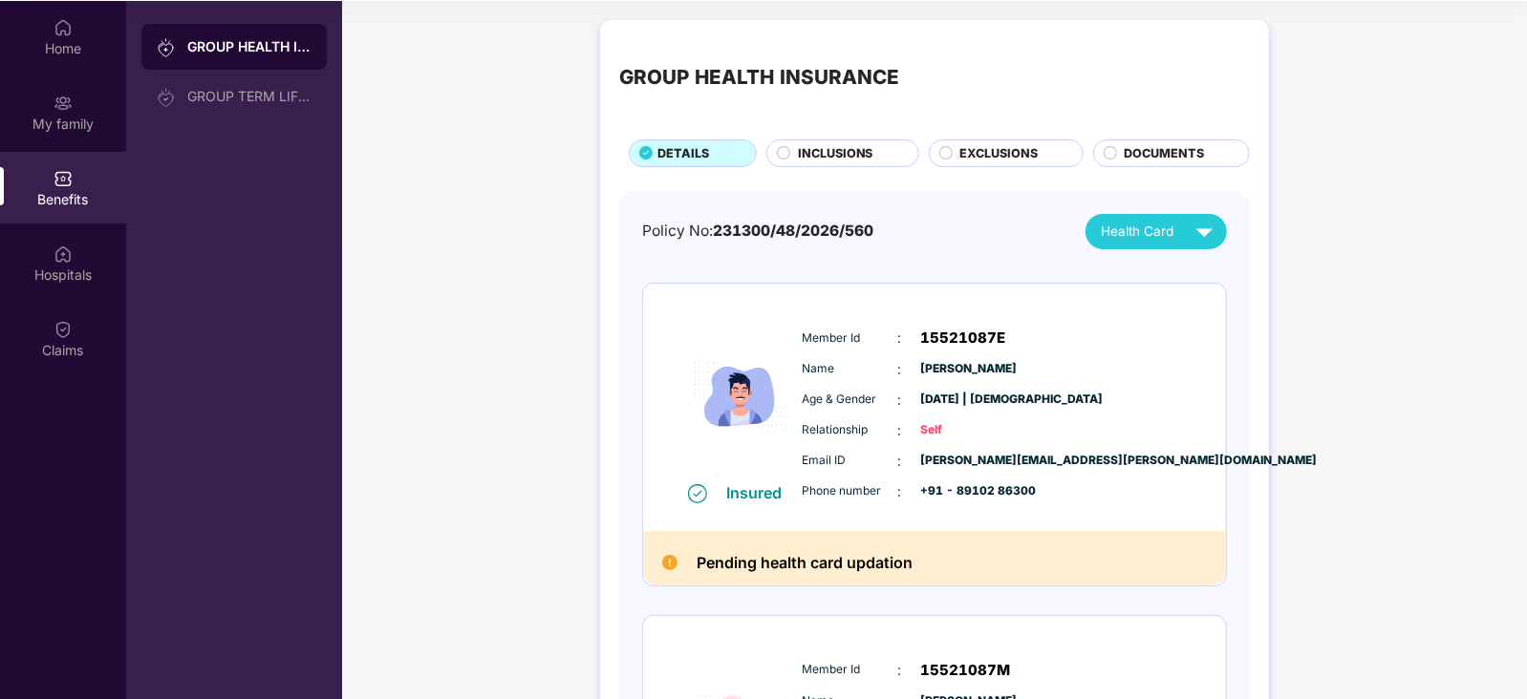
scroll to position [136, 0]
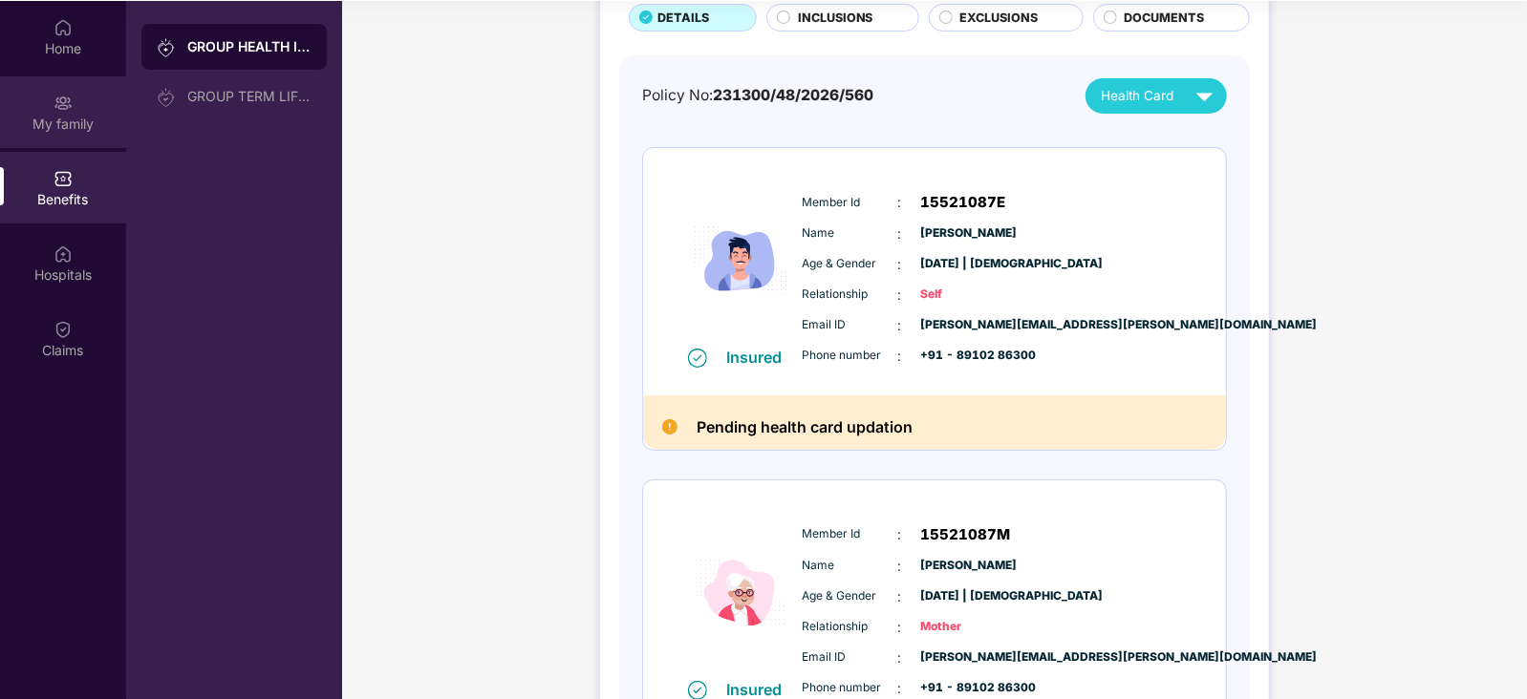
click at [54, 128] on div "My family" at bounding box center [63, 124] width 126 height 19
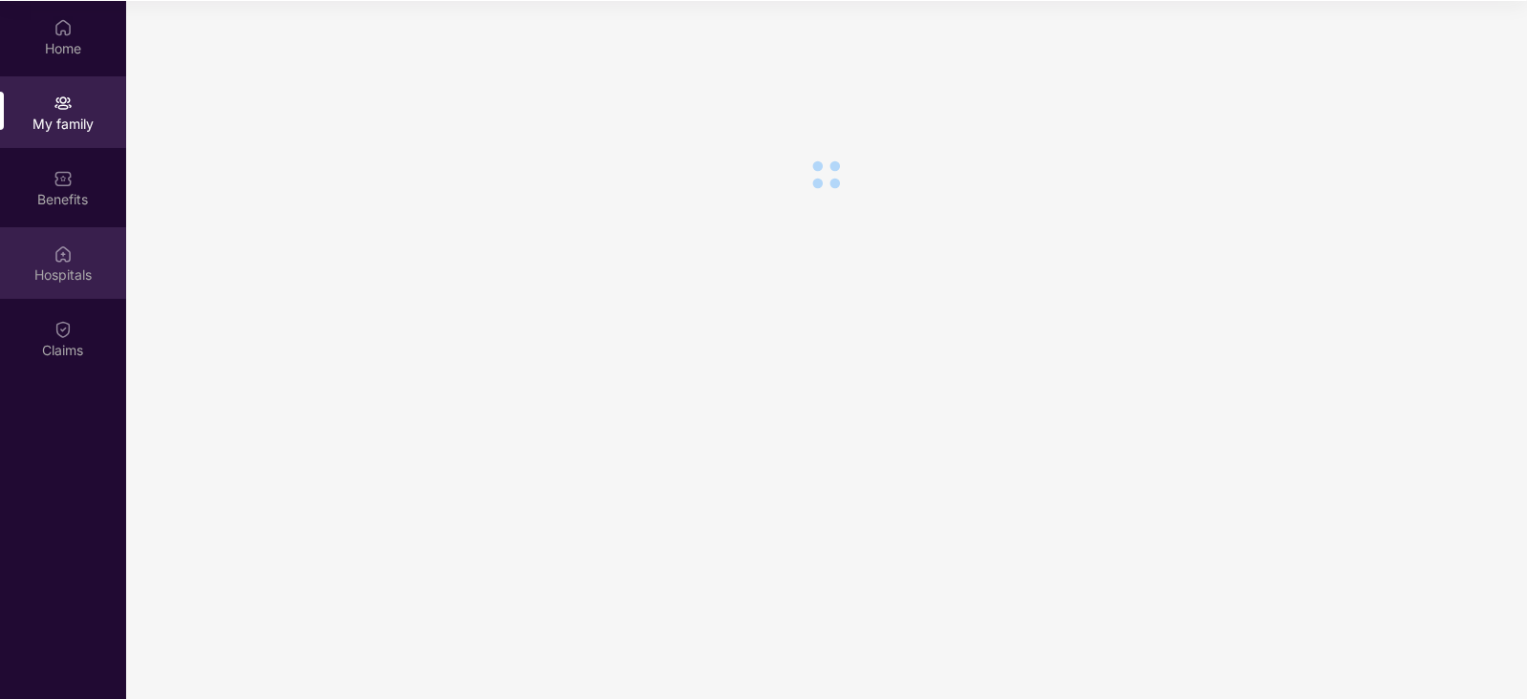
click at [58, 276] on div "Hospitals" at bounding box center [63, 275] width 126 height 19
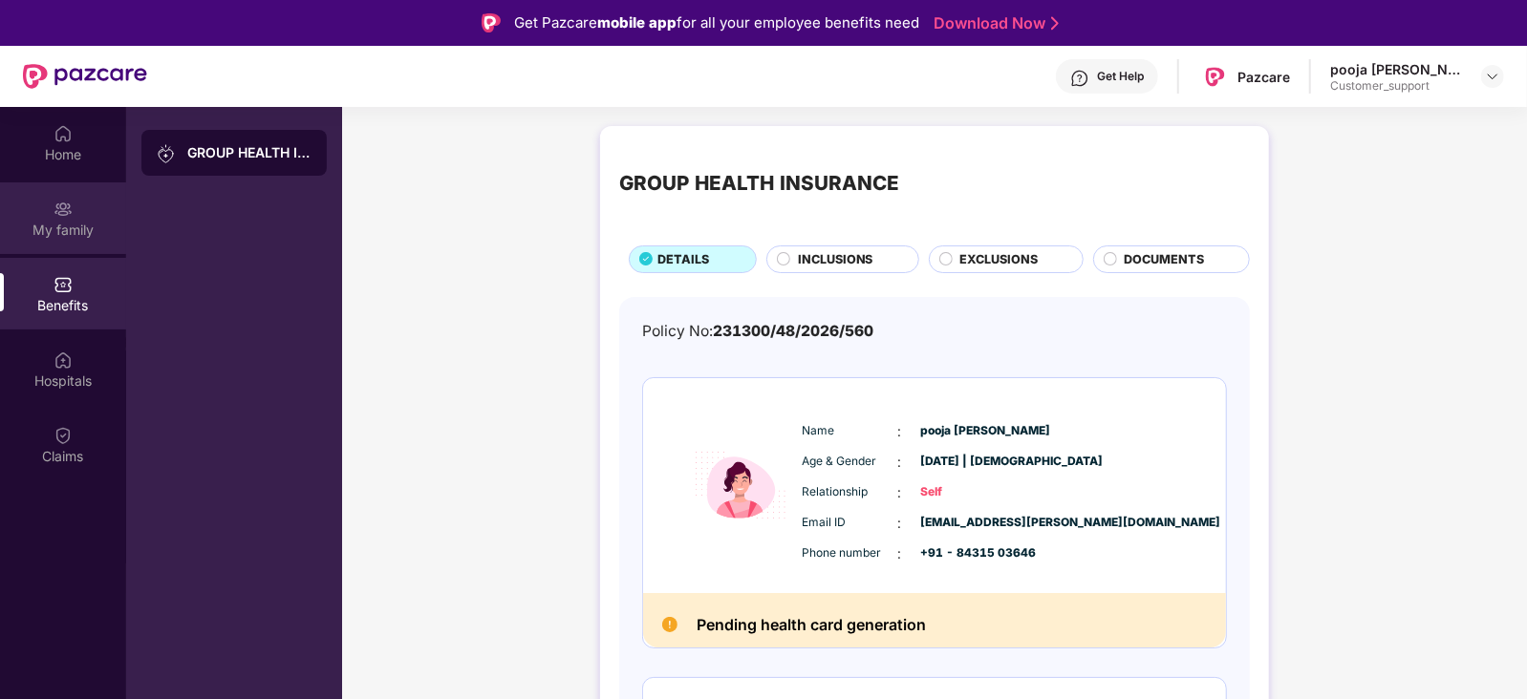
click at [78, 235] on div "My family" at bounding box center [63, 230] width 126 height 19
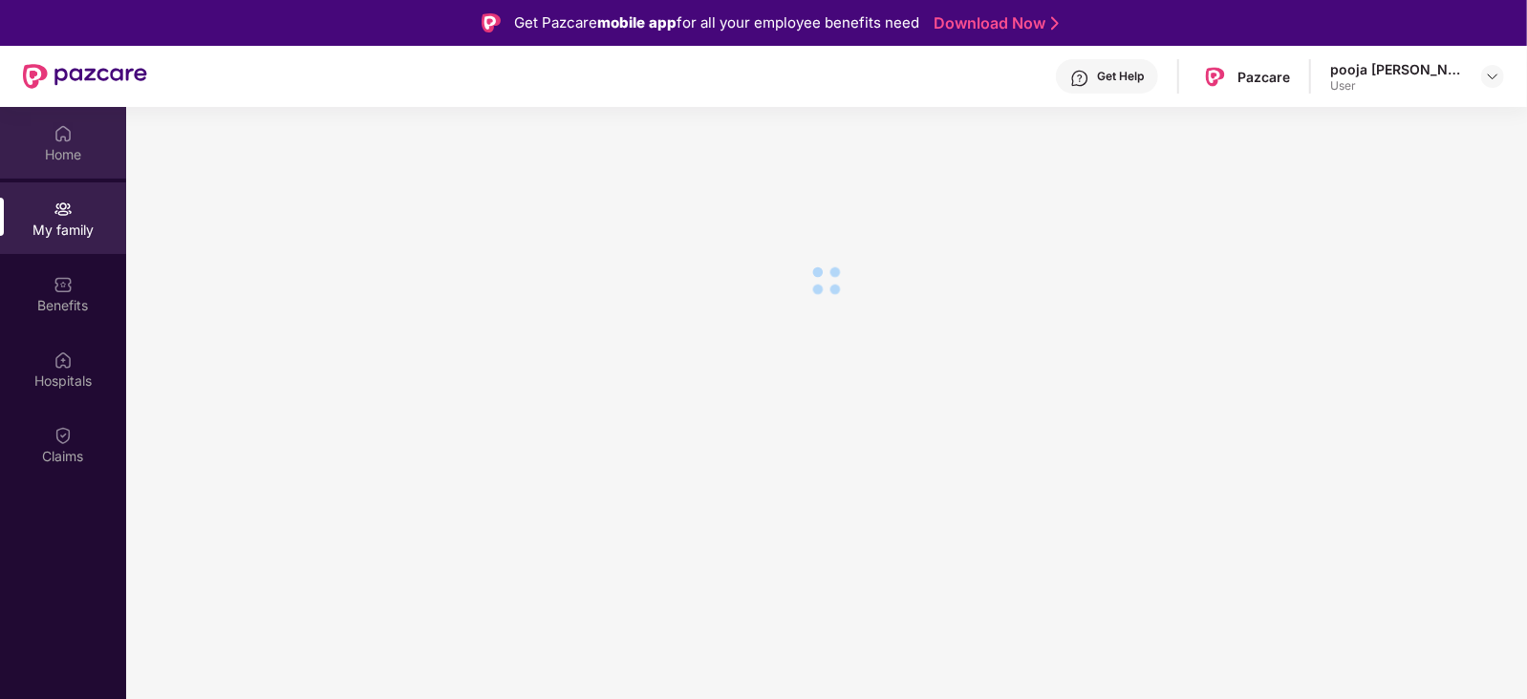
click at [79, 164] on div "Home" at bounding box center [63, 143] width 126 height 72
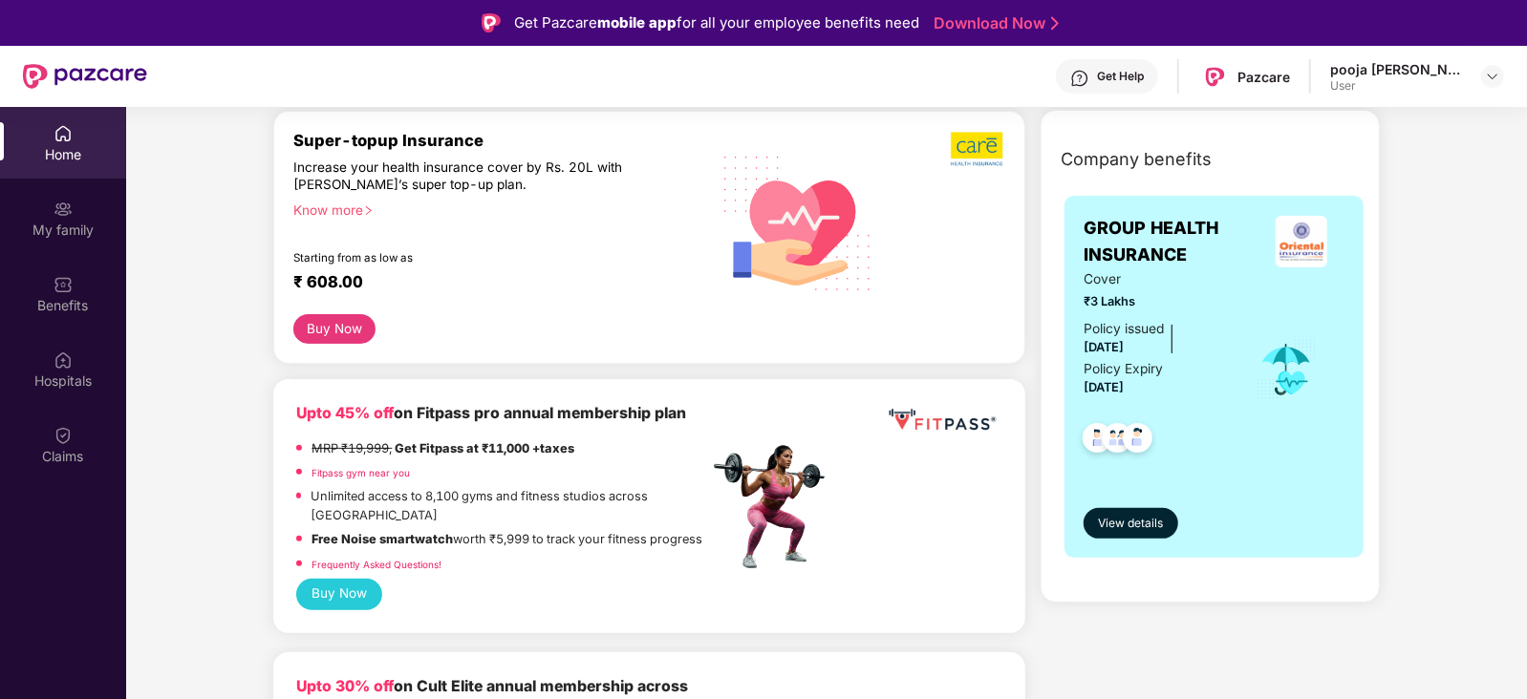
scroll to position [238, 0]
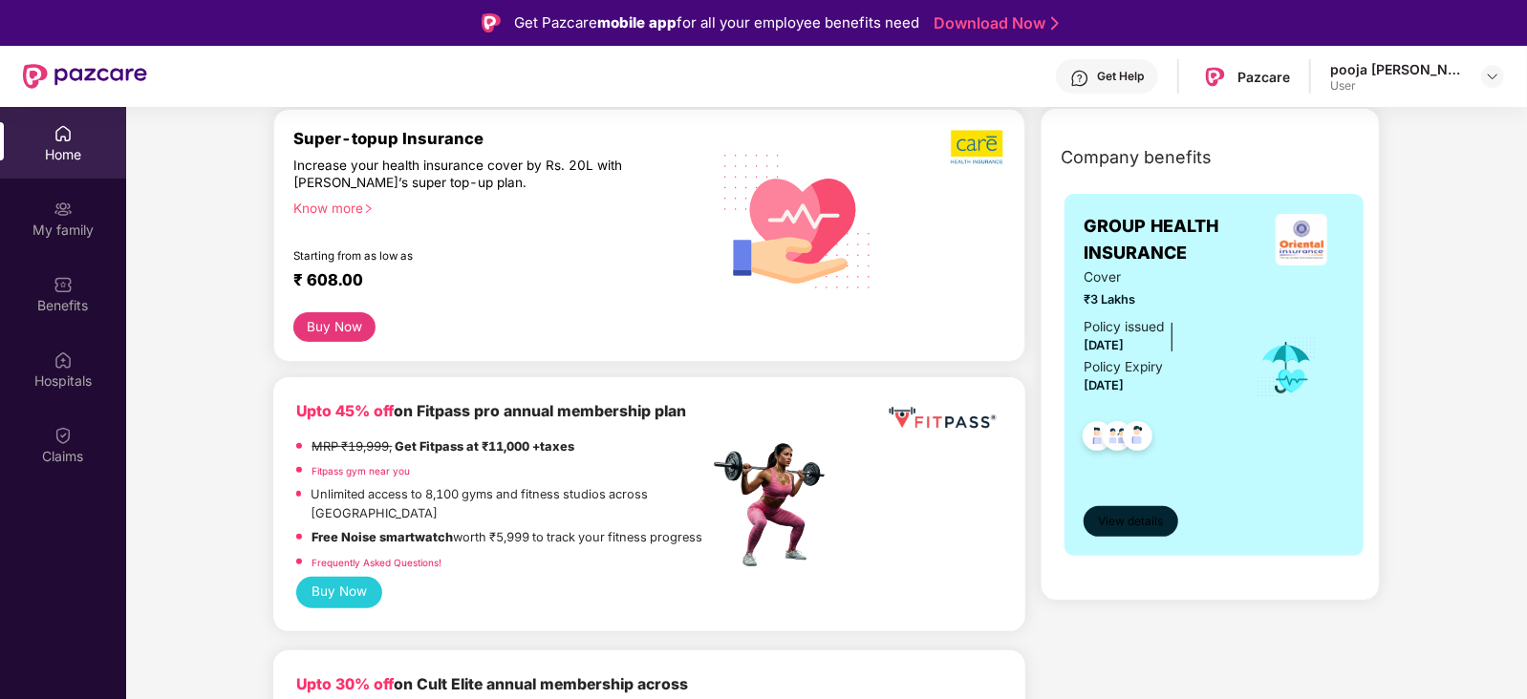
click at [1129, 518] on span "View details" at bounding box center [1131, 522] width 65 height 18
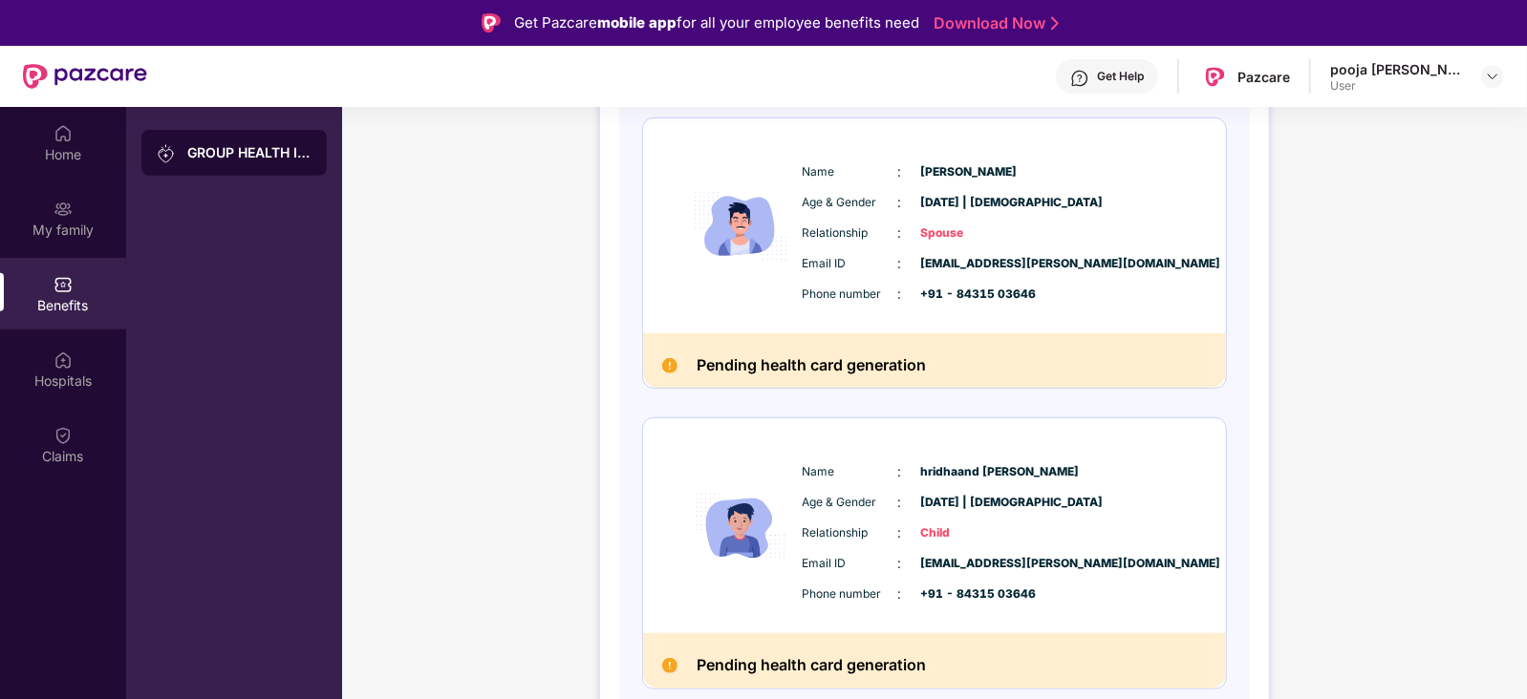
scroll to position [0, 0]
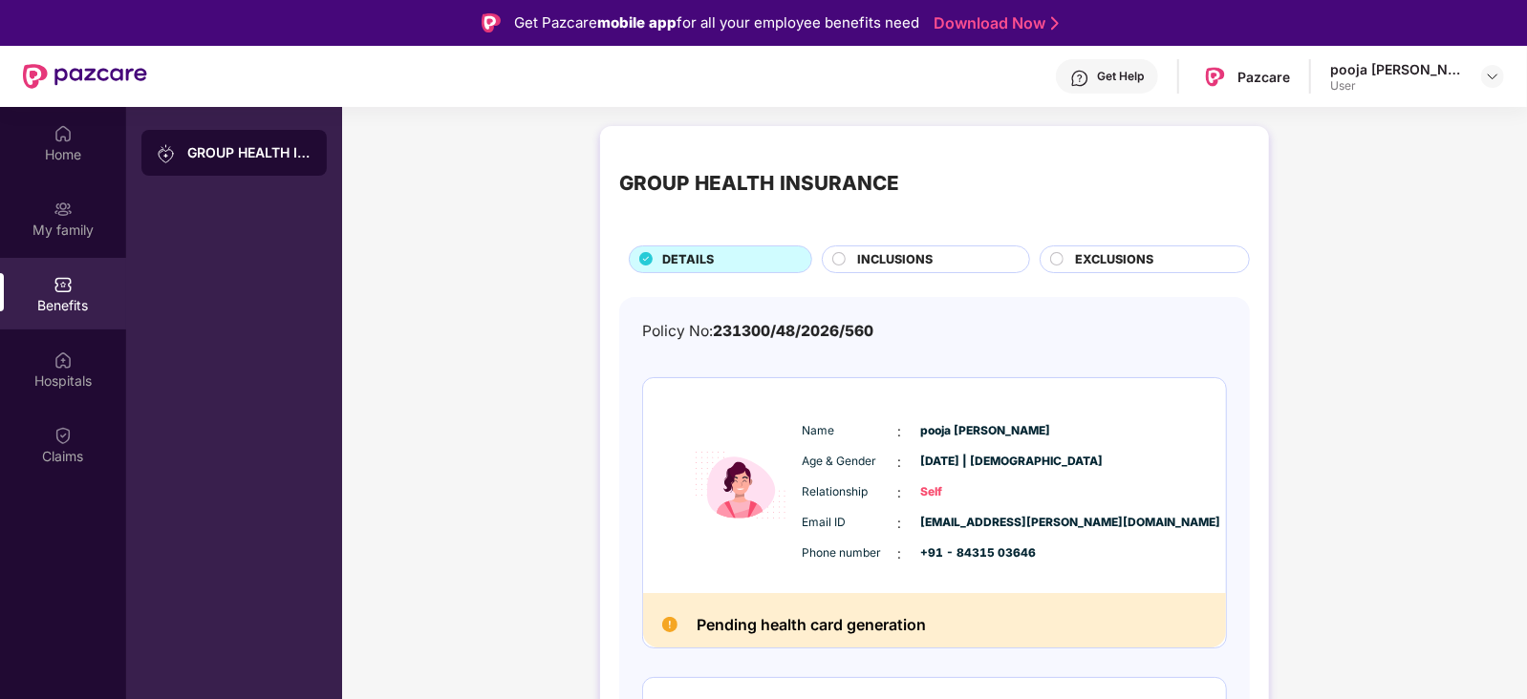
click at [884, 267] on span "INCLUSIONS" at bounding box center [895, 259] width 75 height 19
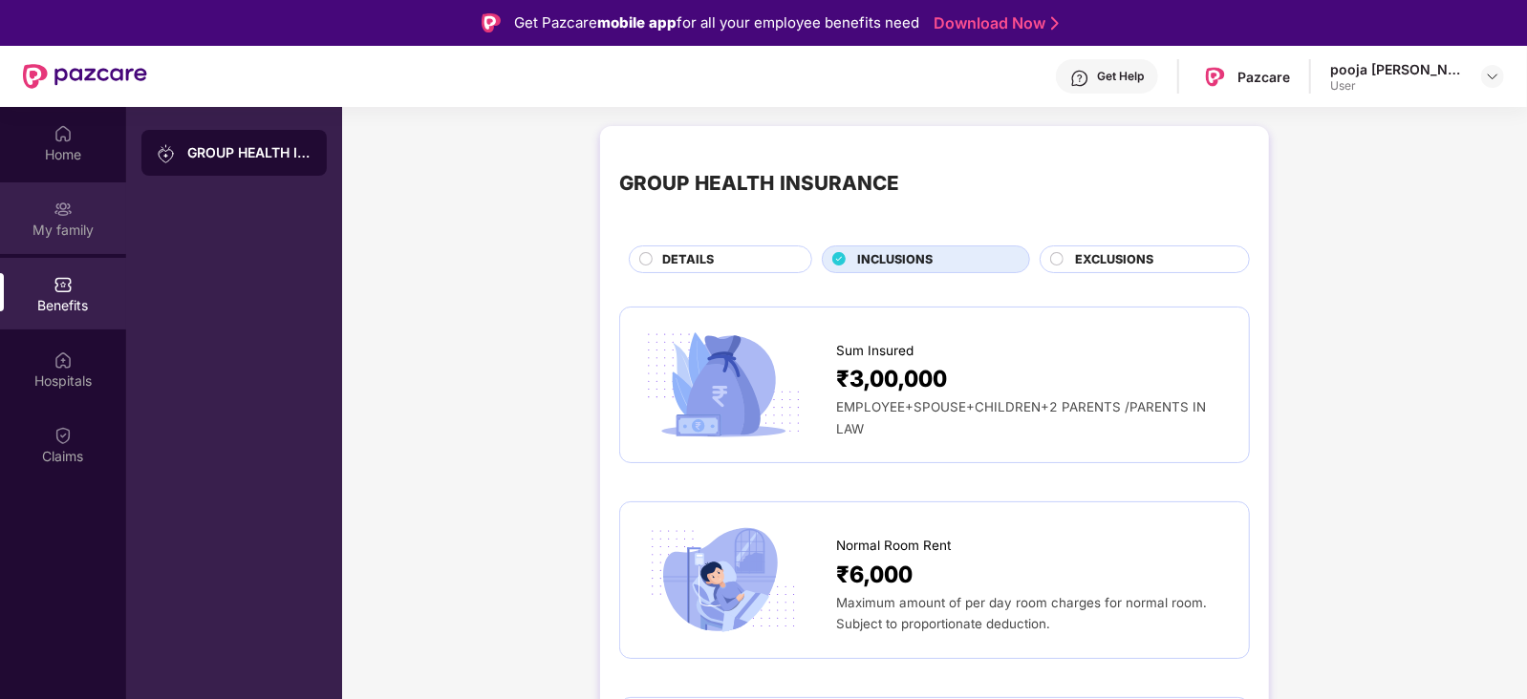
click at [11, 200] on div "My family" at bounding box center [63, 219] width 126 height 72
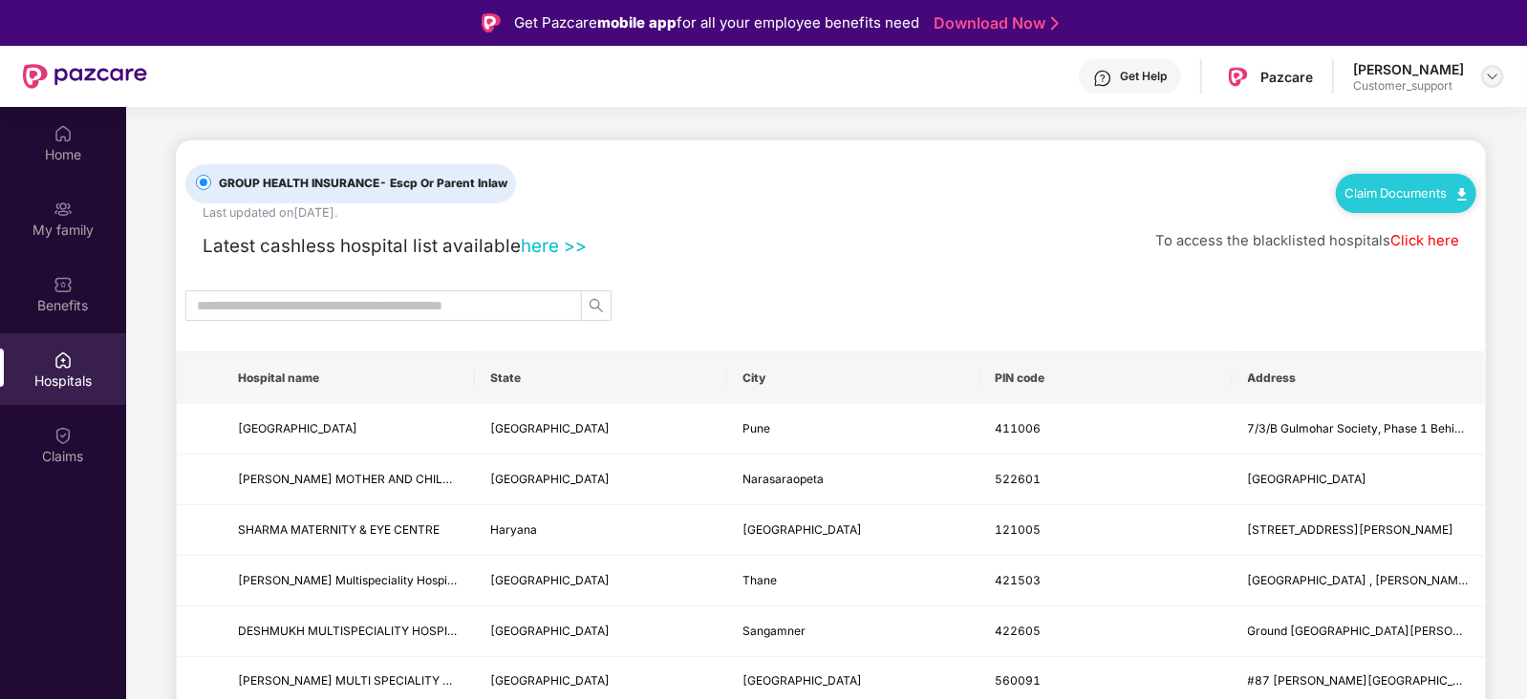
click at [1487, 79] on img at bounding box center [1492, 76] width 15 height 15
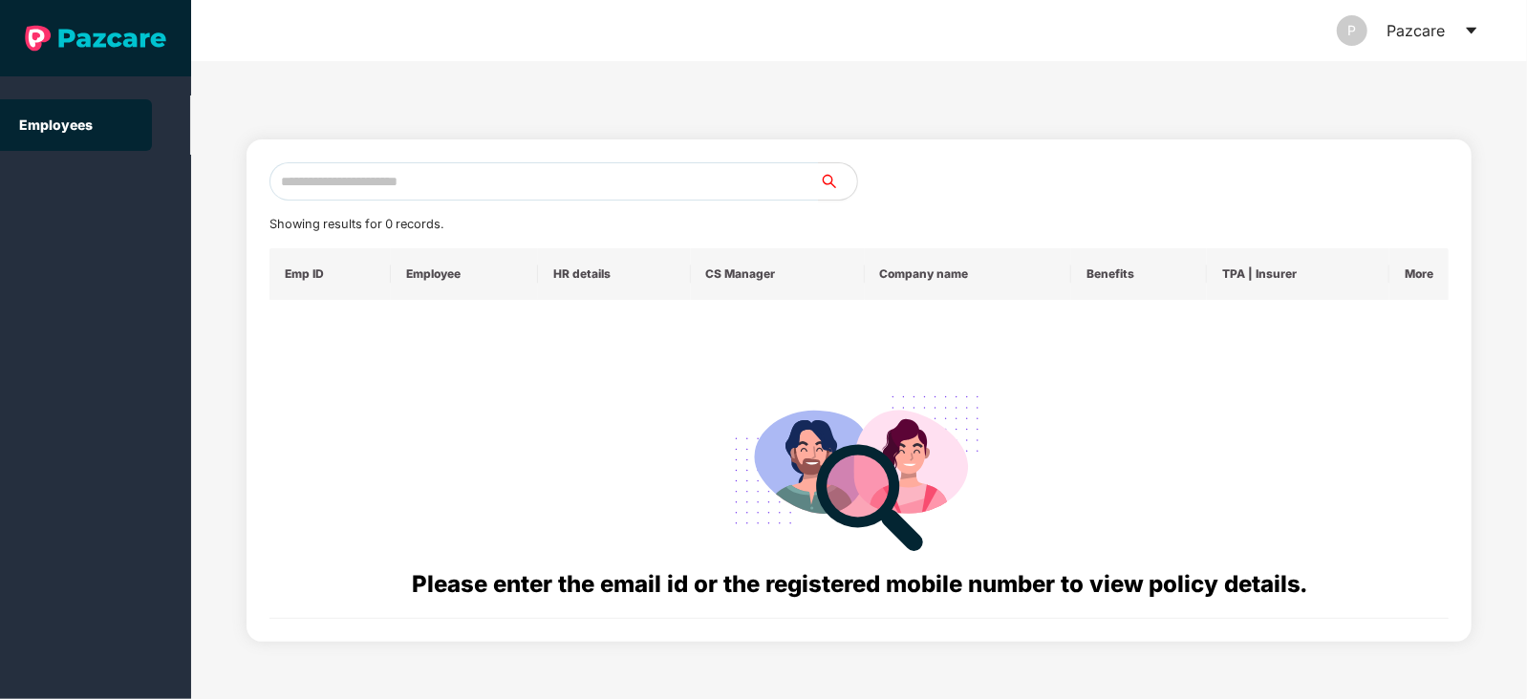
click at [1470, 32] on icon "caret-down" at bounding box center [1471, 30] width 15 height 15
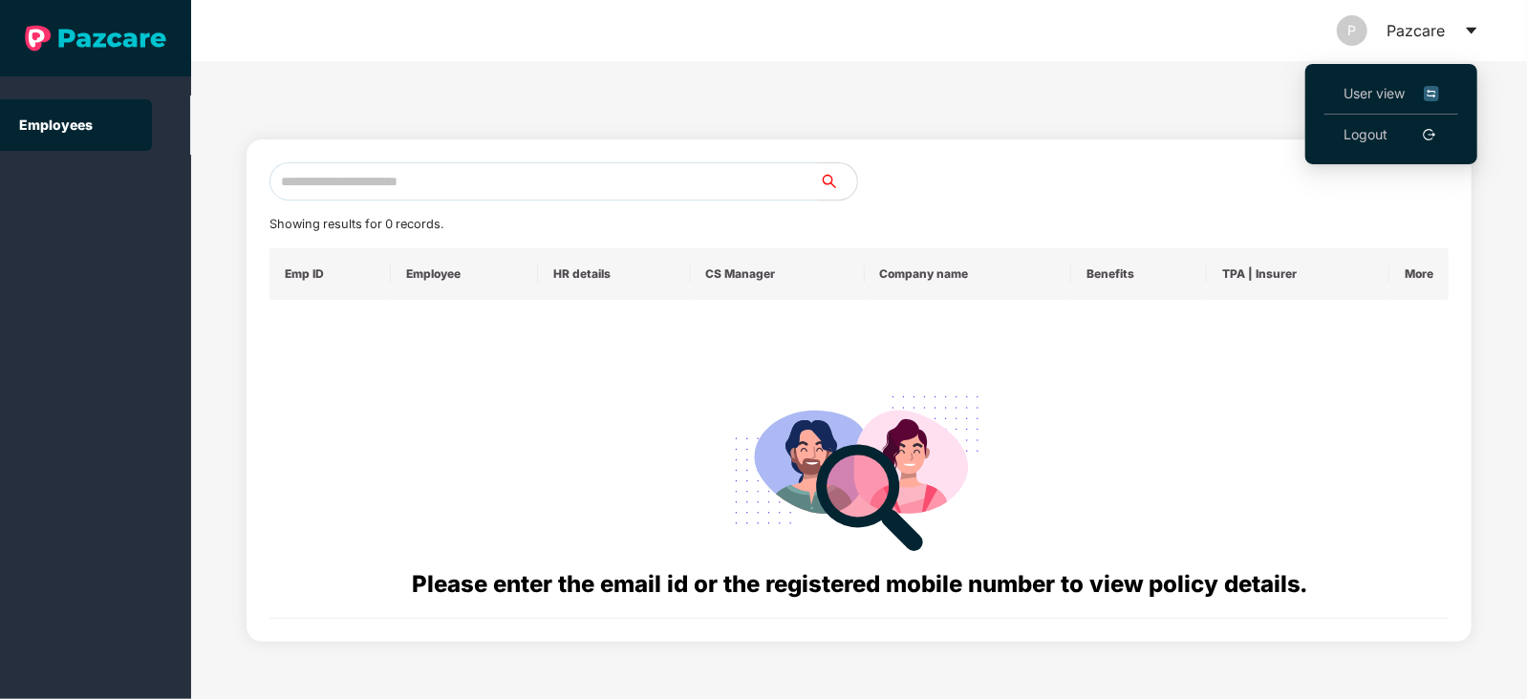
click at [684, 89] on div "Showing results for 0 records. Emp ID Employee HR details CS Manager Company na…" at bounding box center [859, 380] width 1336 height 638
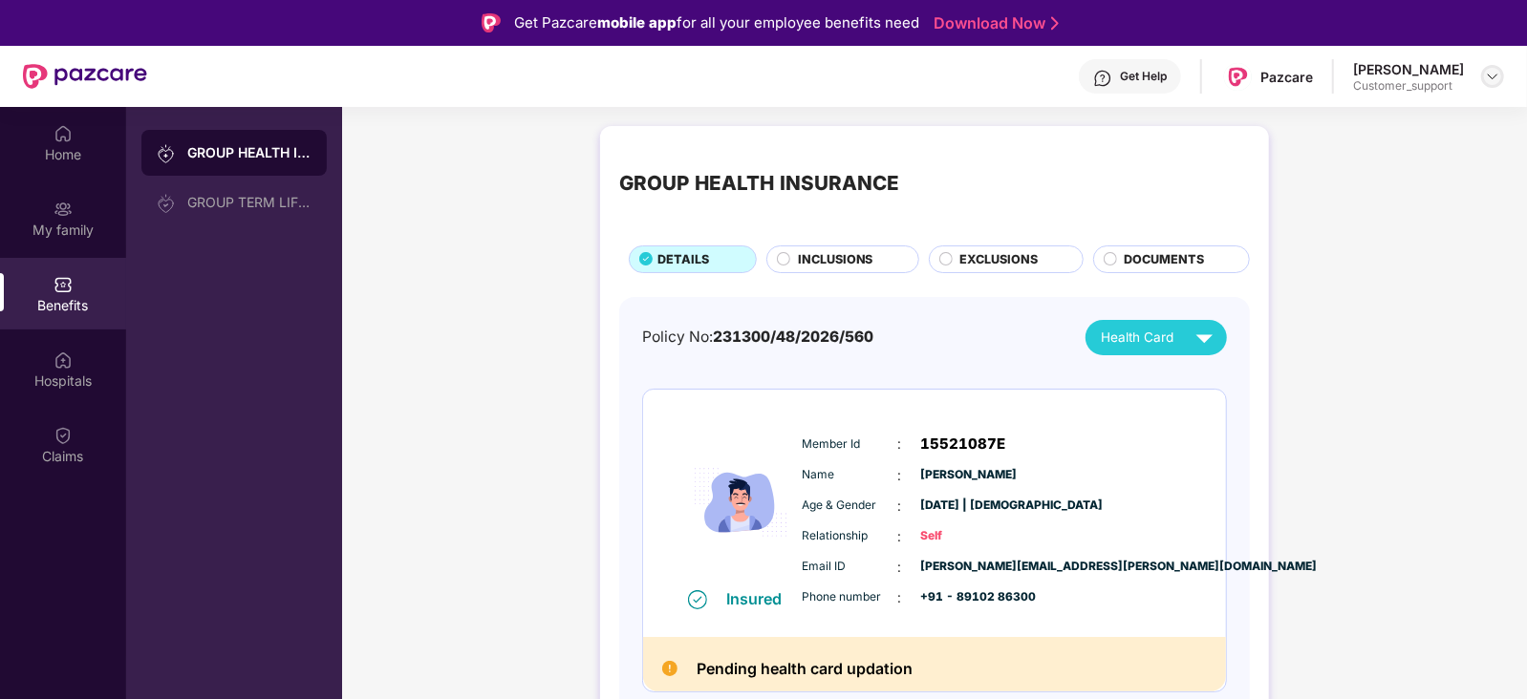
click at [1488, 76] on img at bounding box center [1492, 76] width 15 height 15
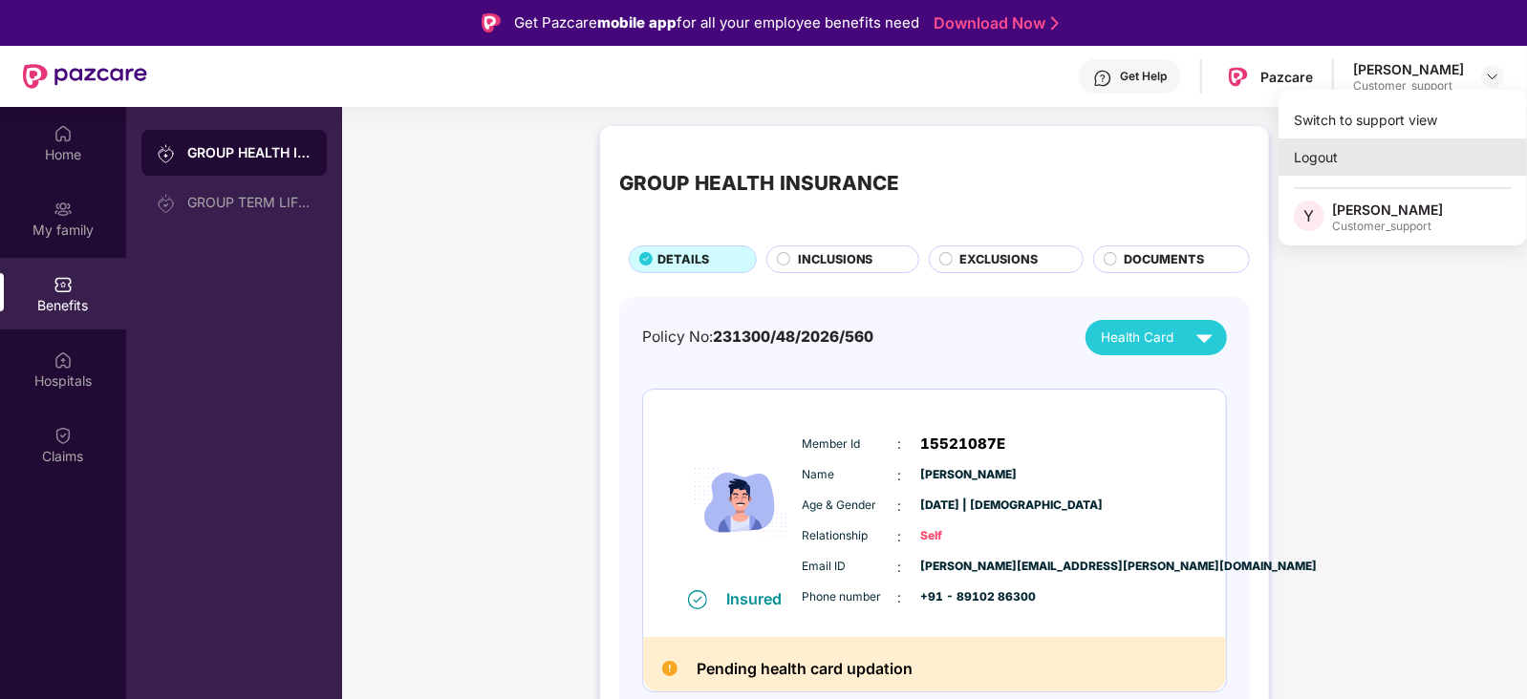
click at [1452, 147] on div "Logout" at bounding box center [1402, 157] width 248 height 37
